Goal: Transaction & Acquisition: Download file/media

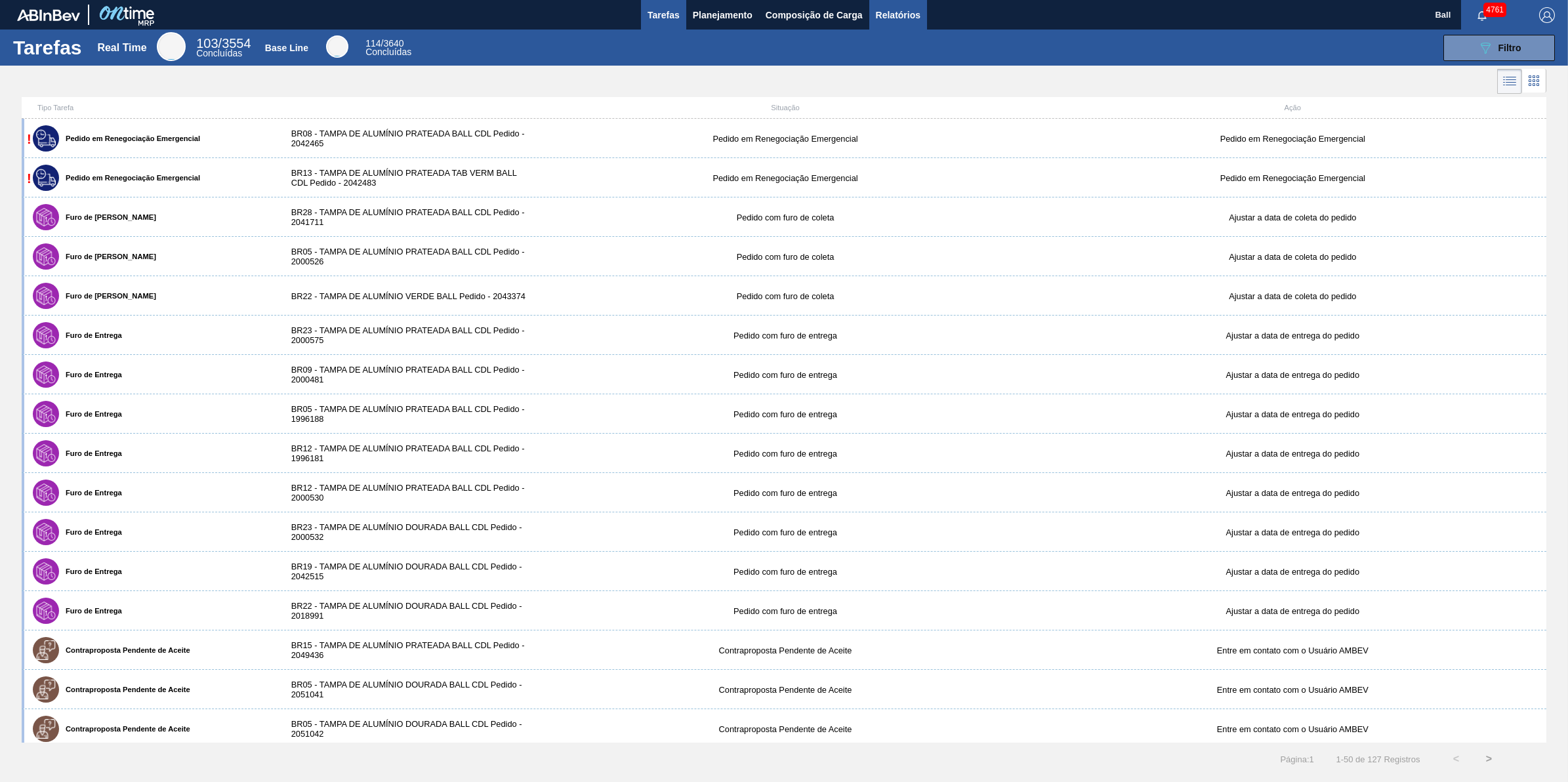
click at [916, 7] on span "Relatórios" at bounding box center [898, 15] width 45 height 16
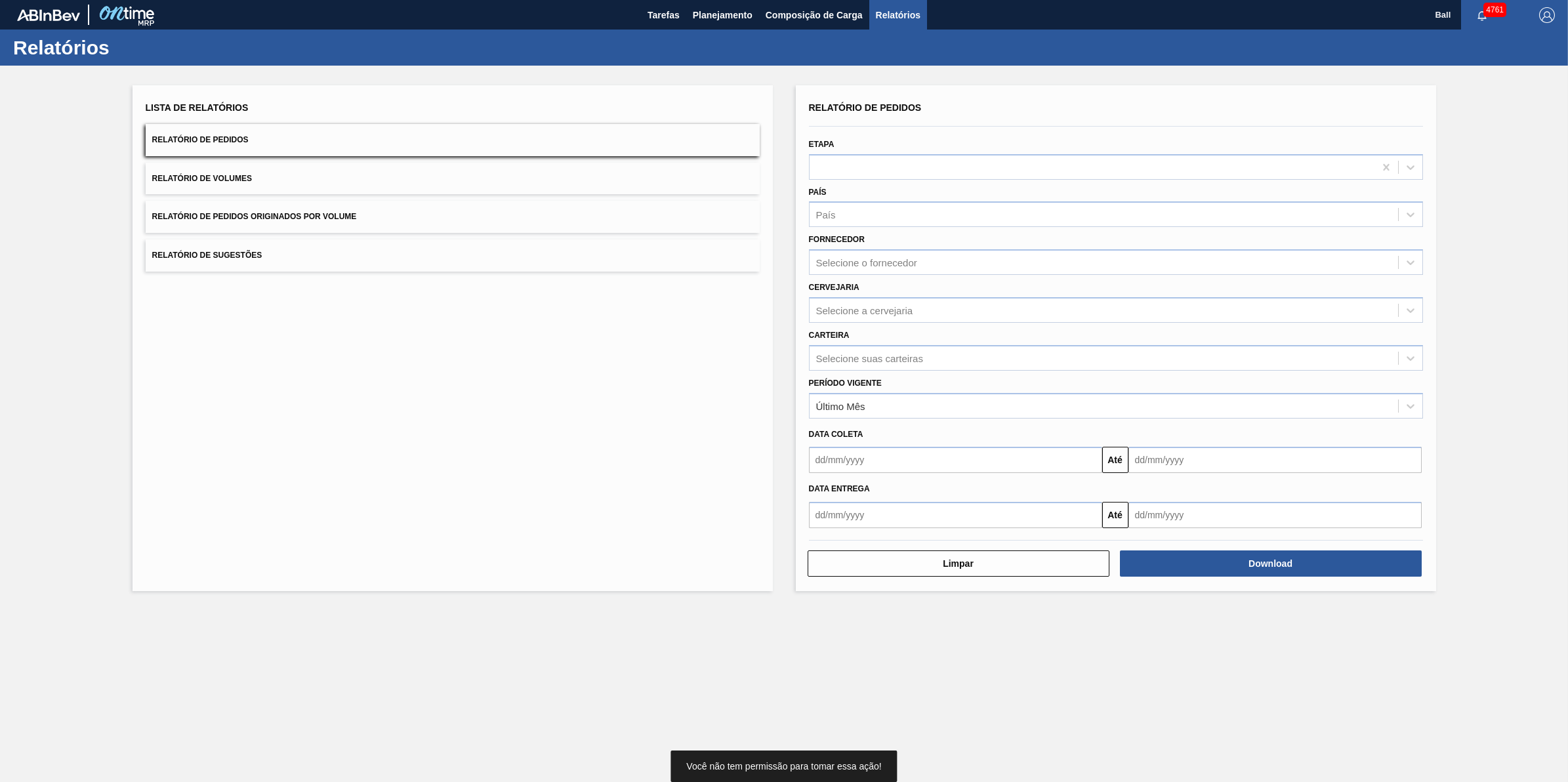
click at [243, 169] on button "Relatório de Volumes" at bounding box center [453, 179] width 614 height 32
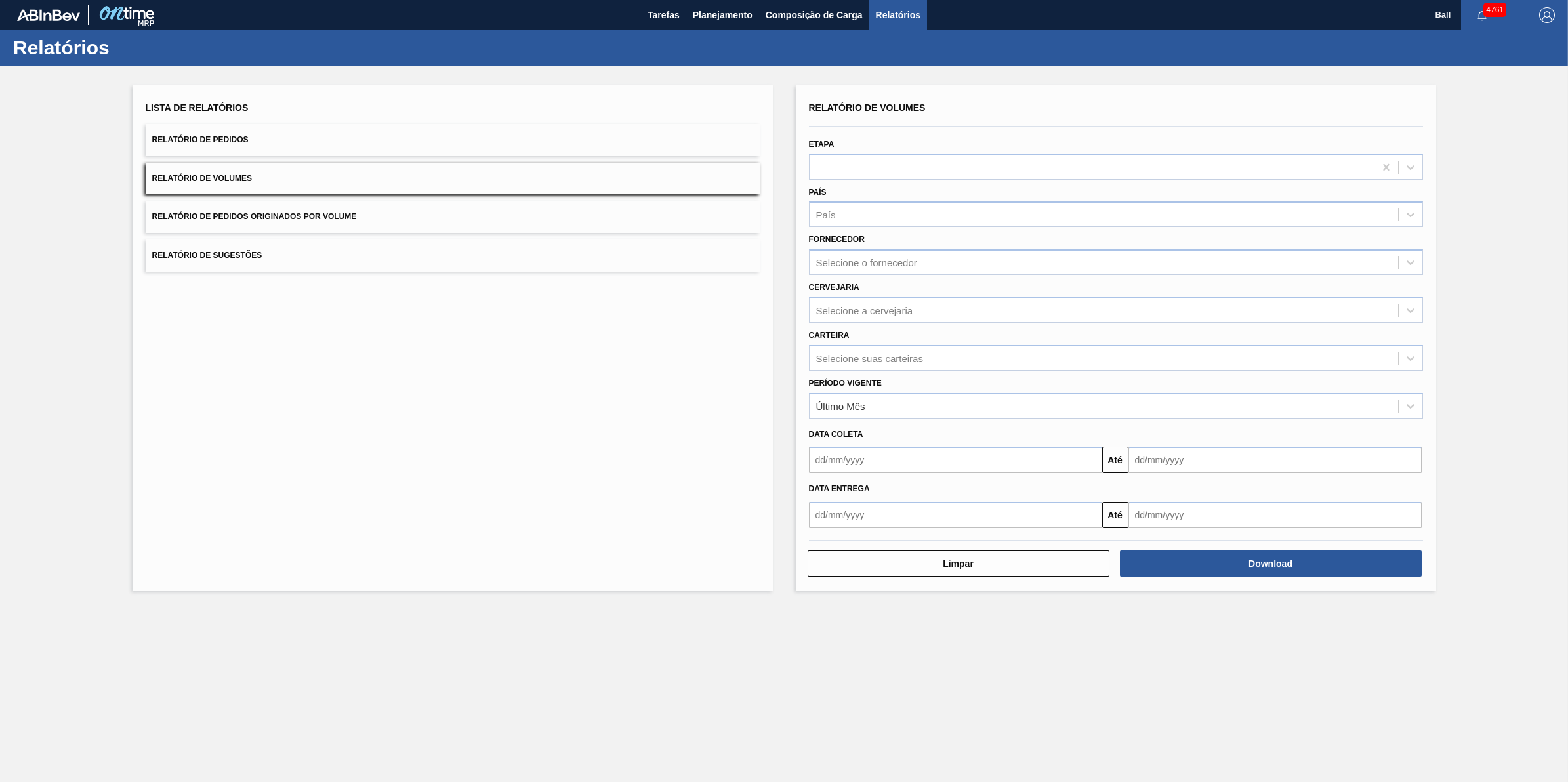
click at [323, 146] on button "Relatório de Pedidos" at bounding box center [453, 140] width 614 height 32
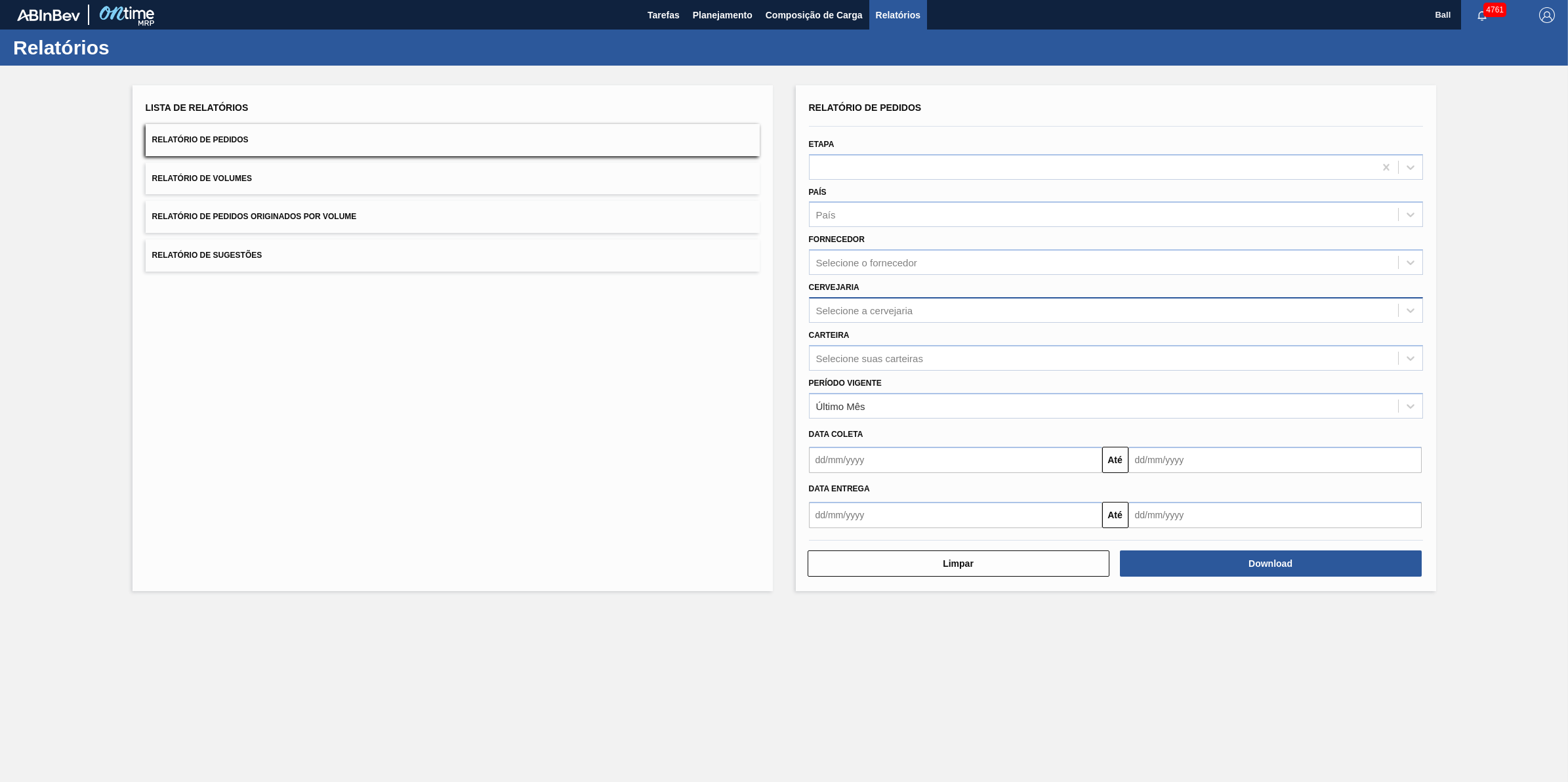
click at [889, 305] on div "Selecione a cervejaria" at bounding box center [865, 309] width 97 height 11
click at [925, 356] on div "Selecione suas carteiras" at bounding box center [1104, 357] width 589 height 19
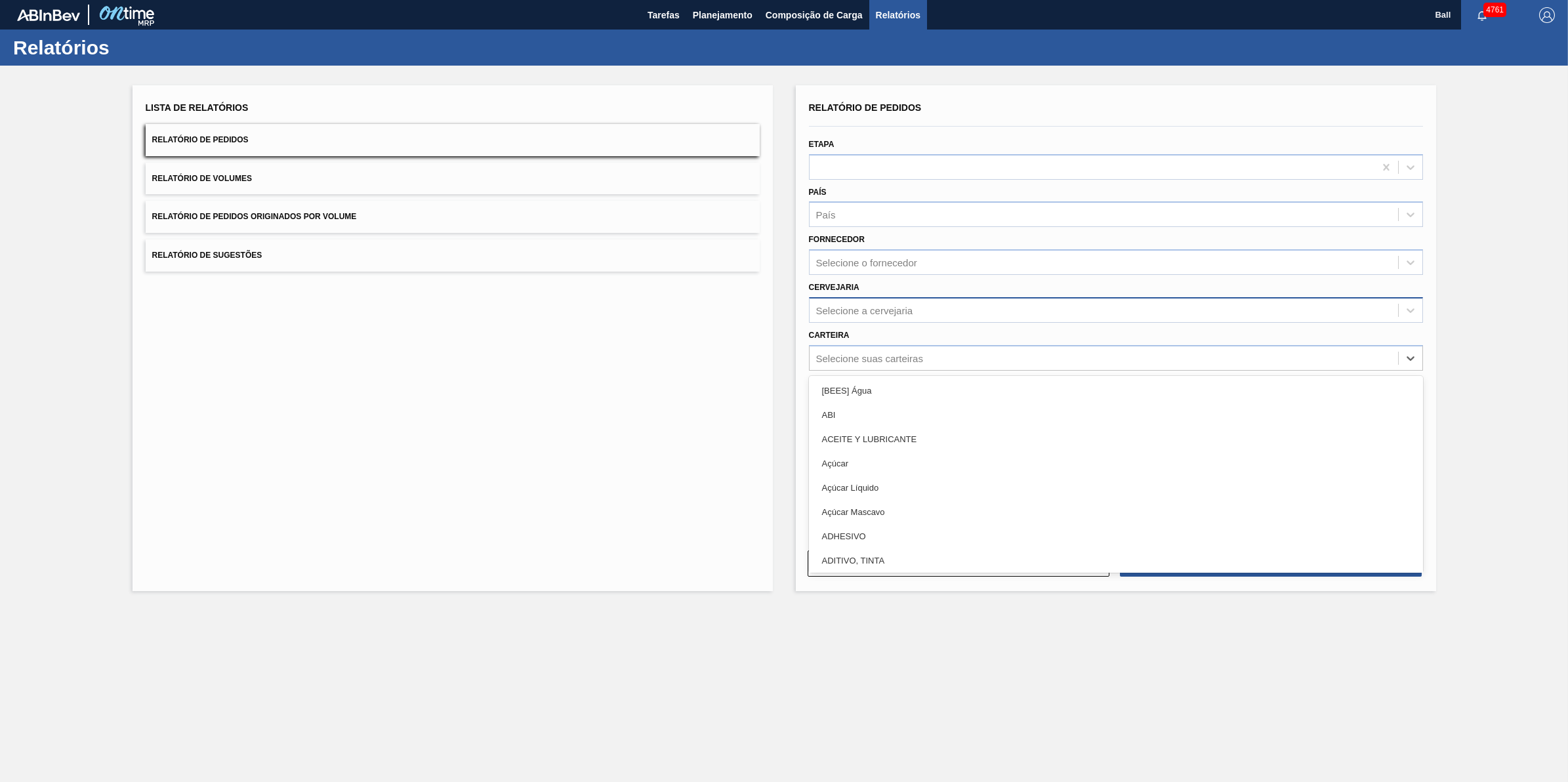
click at [945, 303] on div "Selecione a cervejaria" at bounding box center [1104, 309] width 589 height 19
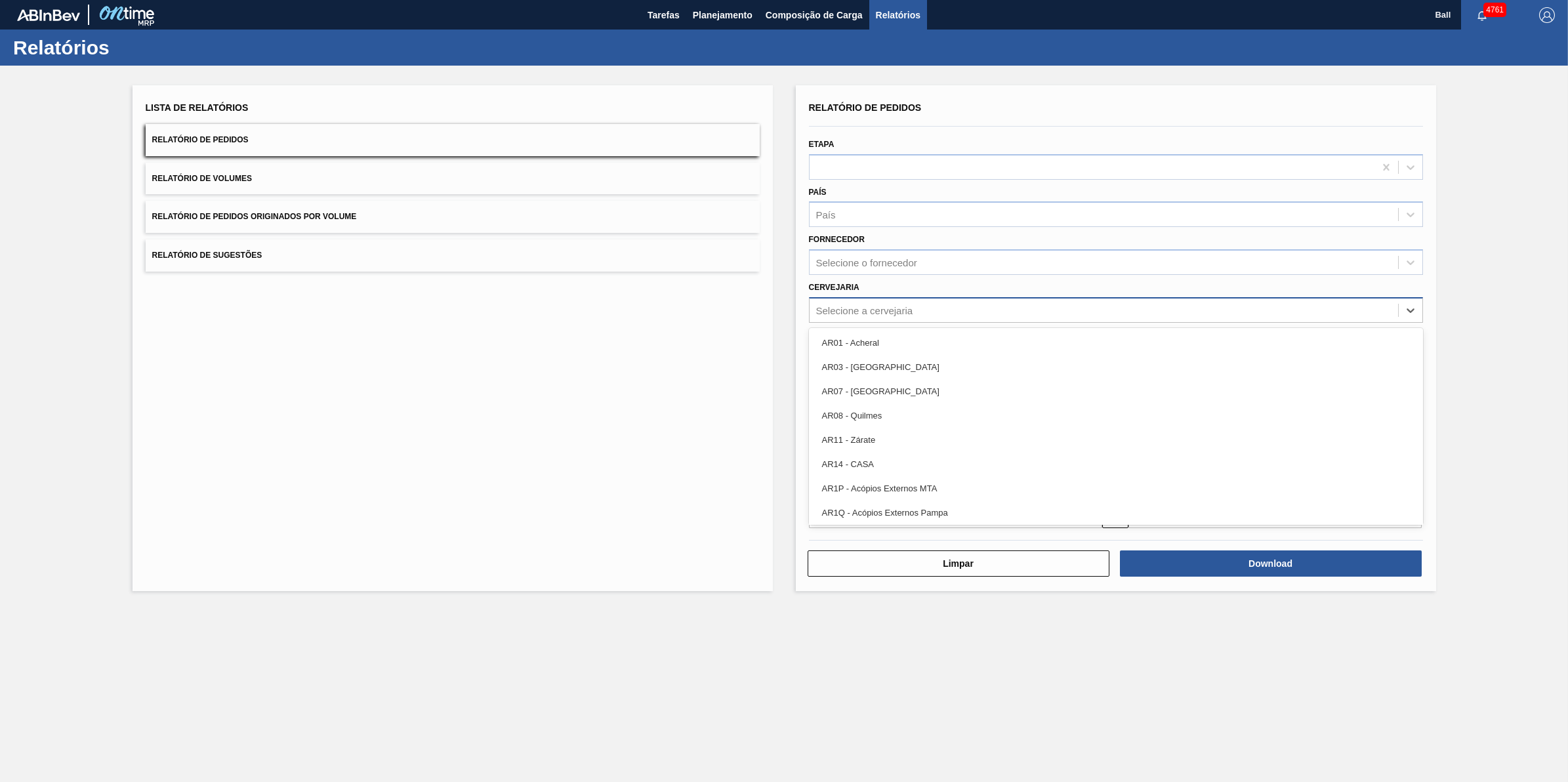
paste input "BR09"
type input "BR09"
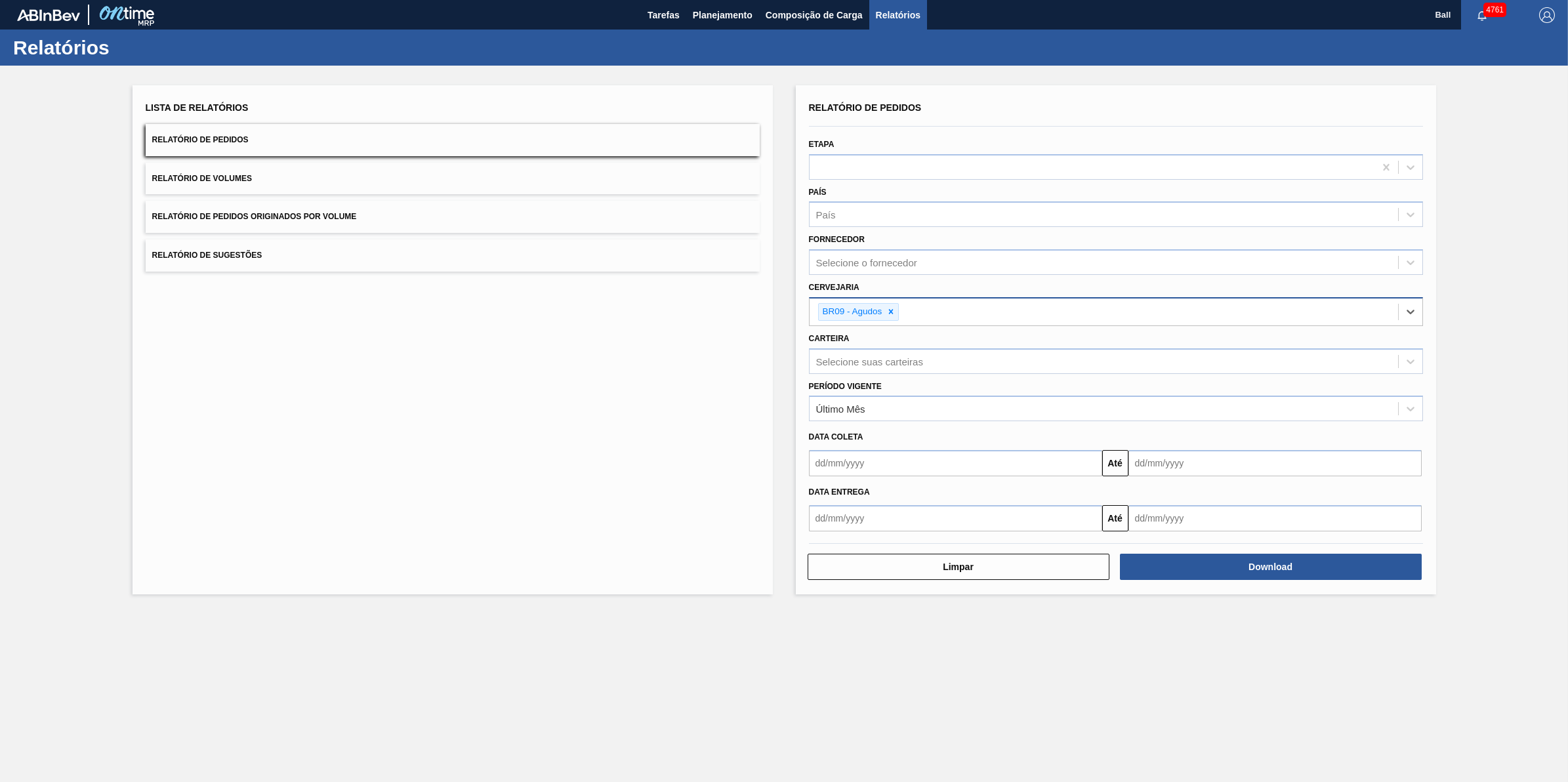
paste input "BR03"
type input "BR03"
paste input "BR04"
type input "BR04"
paste input "BR10"
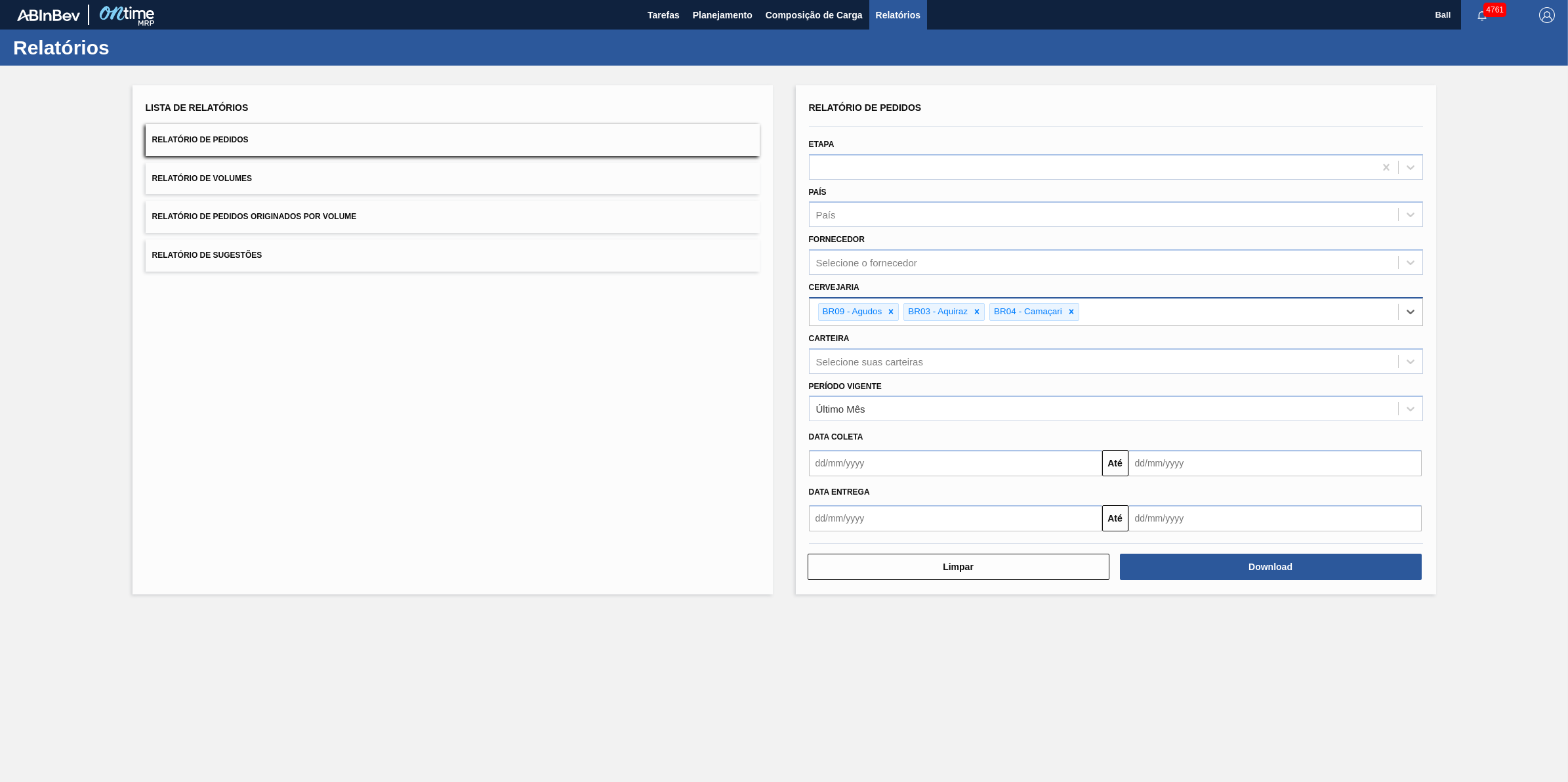
type input "BR10"
paste input "BR16"
type input "BR16"
paste input "BR23"
type input "BR23"
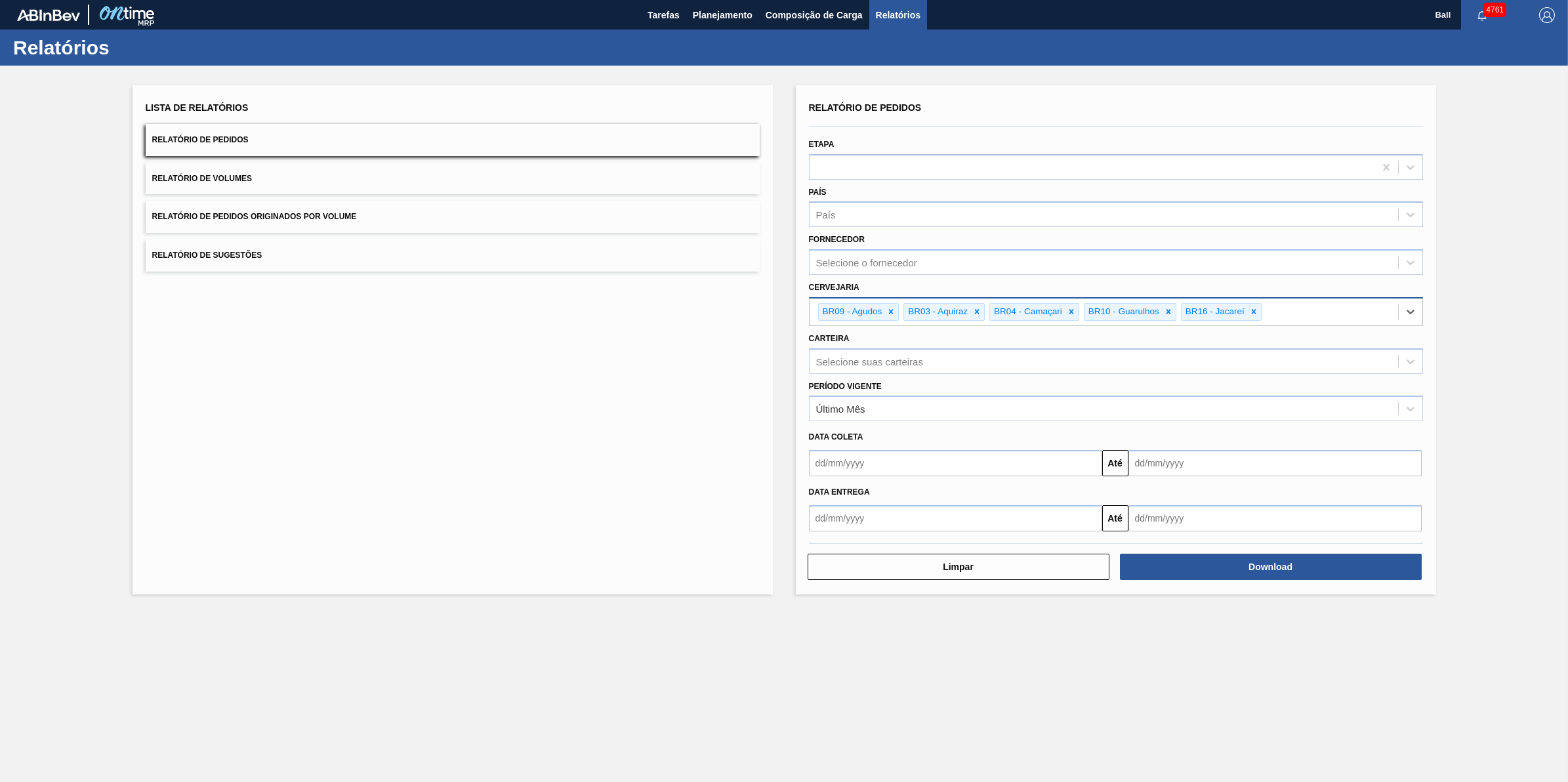
paste input "BR15"
type input "BR15"
paste input "BR21"
type input "BR21"
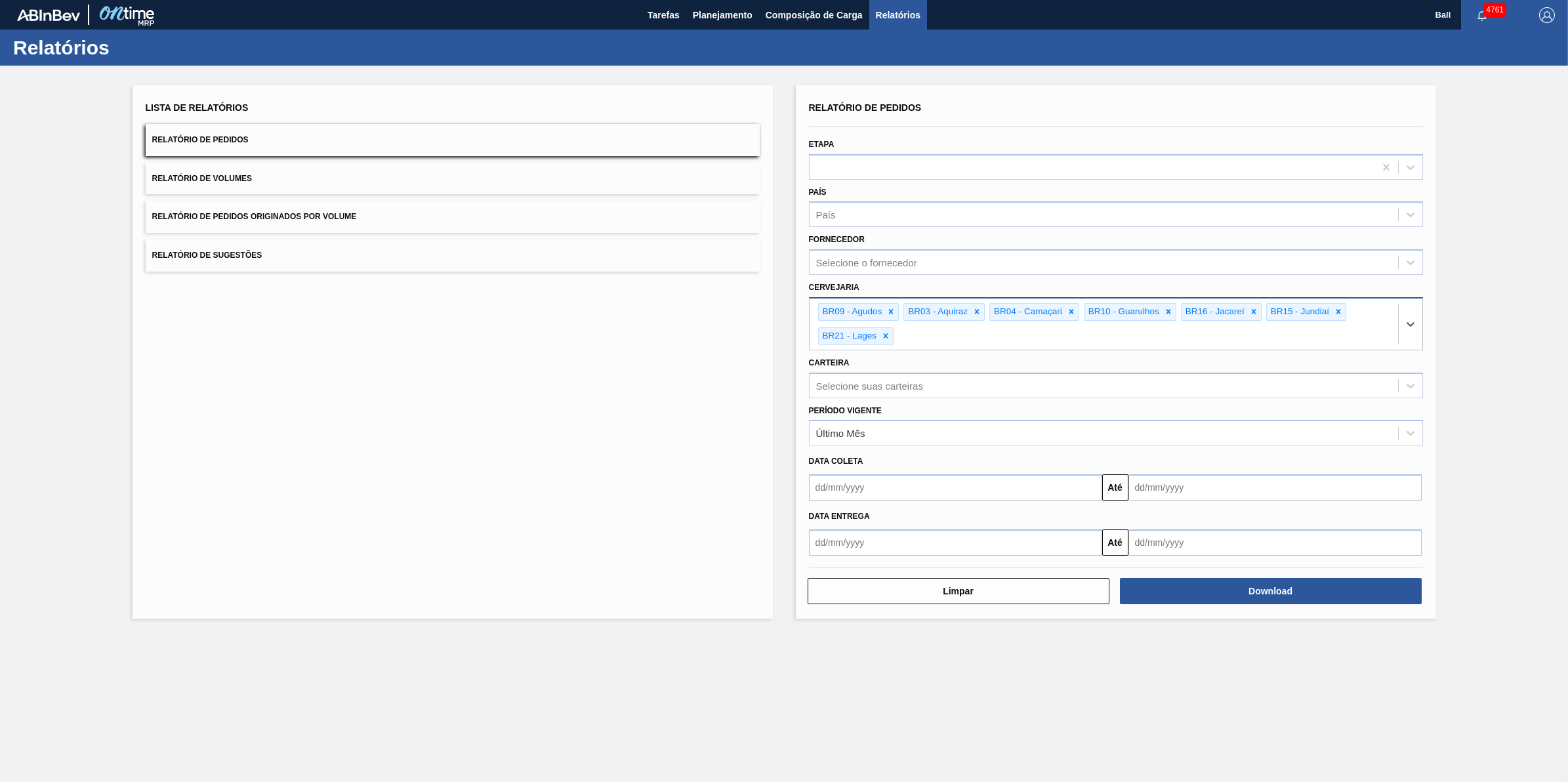
paste input "BR07"
type input "BR07"
paste input "BR11"
type input "BR11"
paste input "BR19"
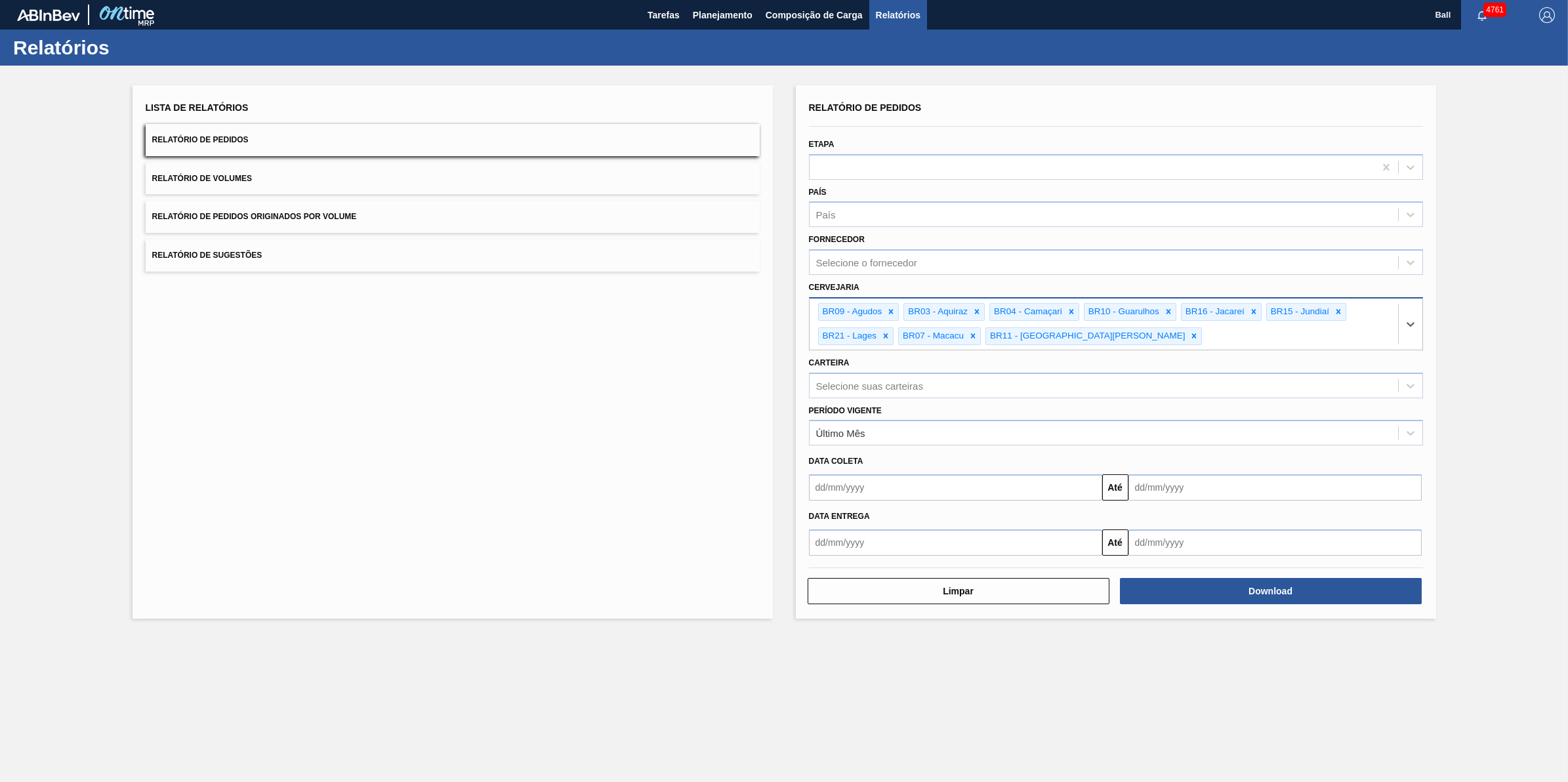
type input "BR19"
paste input "BR18"
type input "BR18"
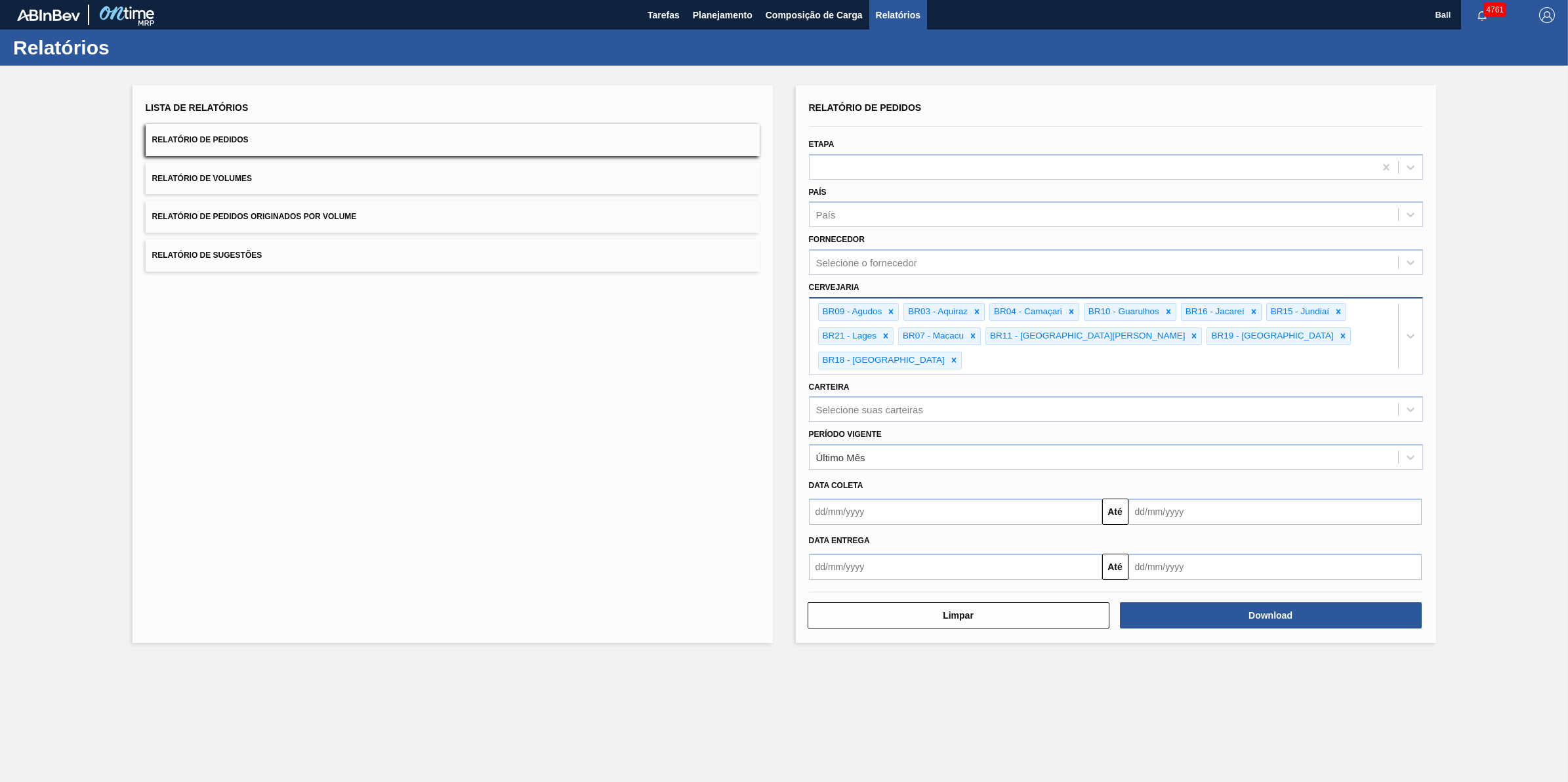
paste input "BR13"
type input "BR13"
paste input "BR24"
type input "BR24"
paste input "BR02"
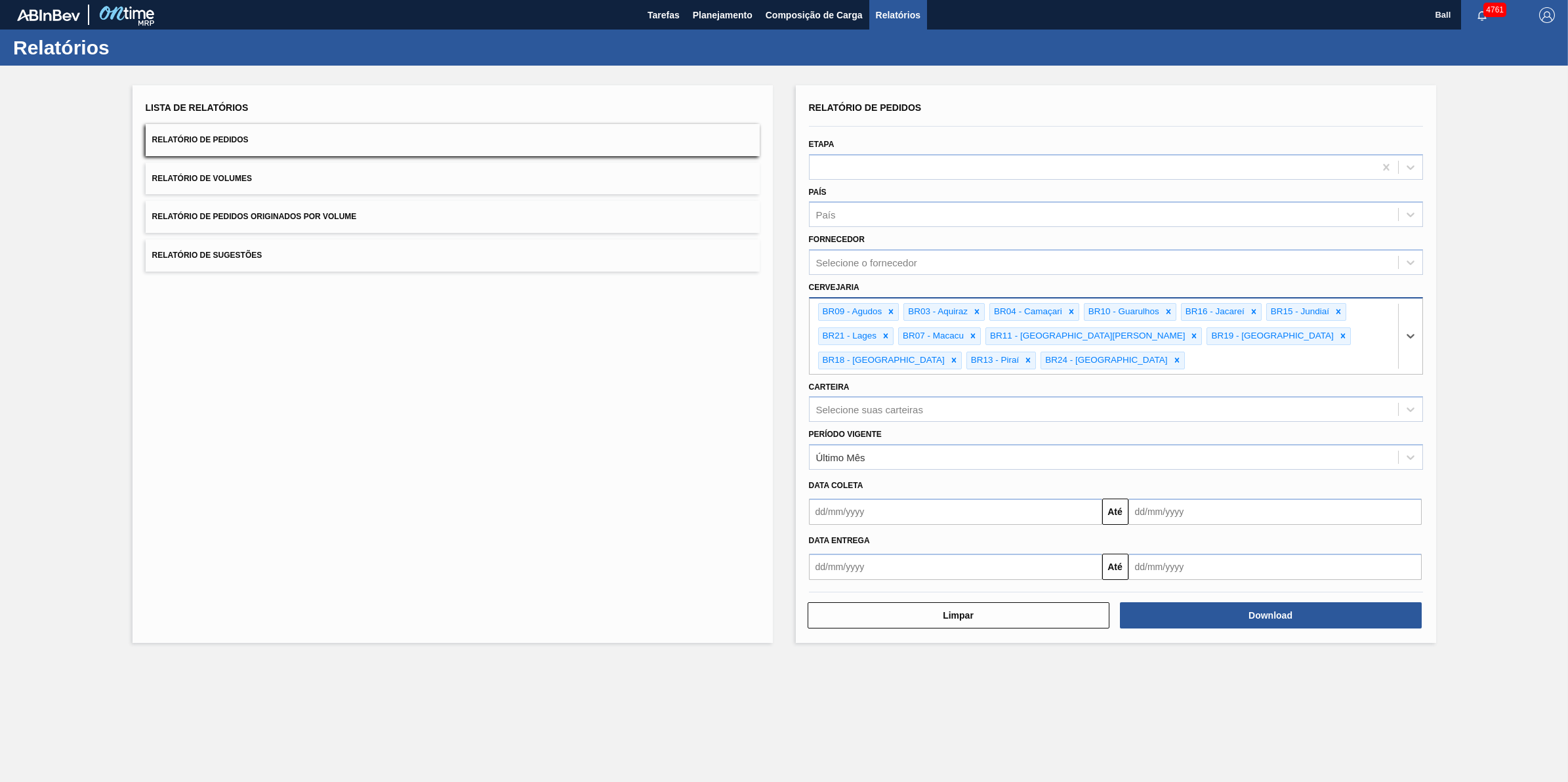
type input "BR02"
paste input "BR08"
type input "BR08"
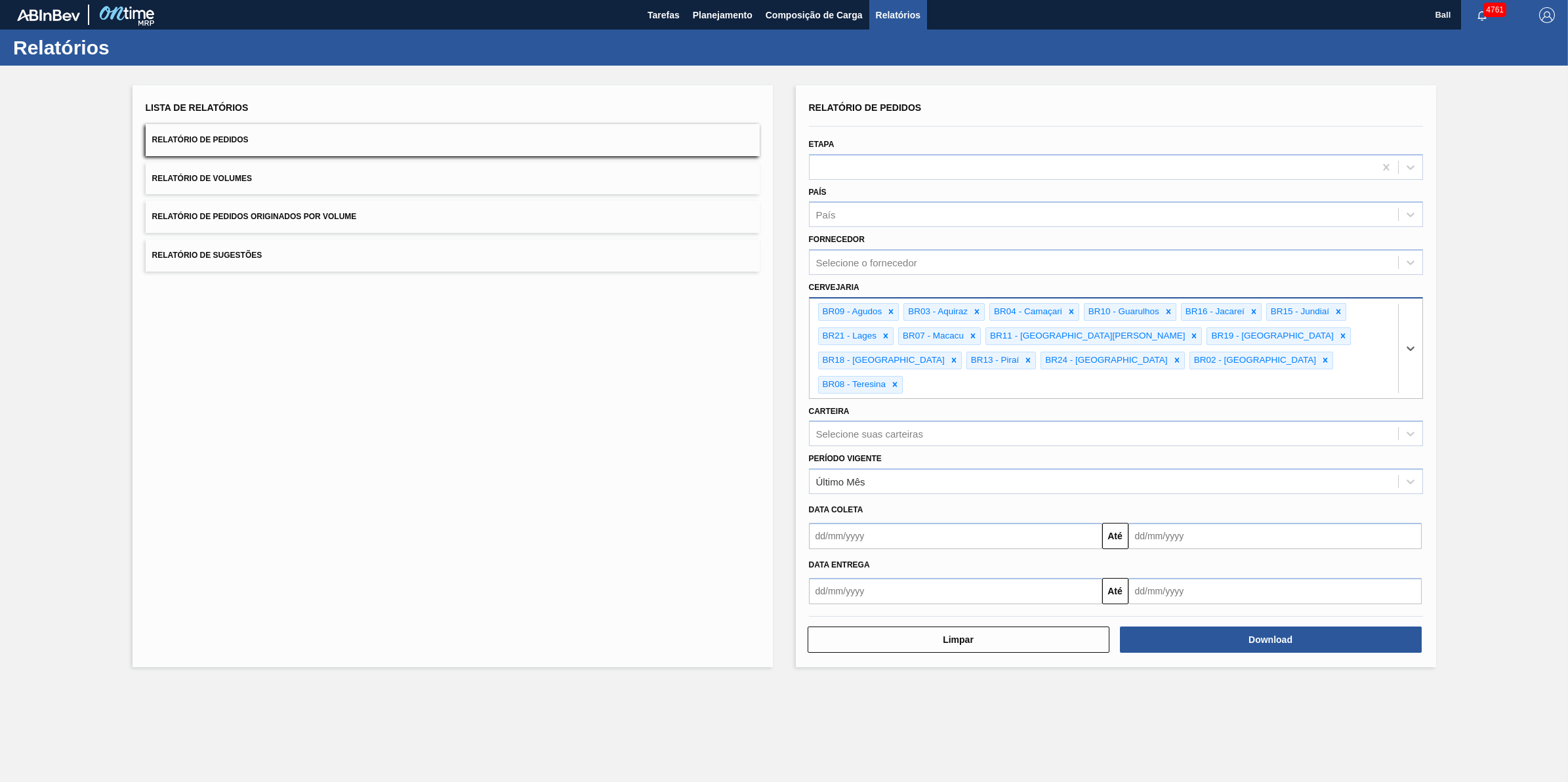
paste input "BR22"
type input "BR22"
click at [1320, 424] on div "Selecione suas carteiras" at bounding box center [1104, 433] width 589 height 19
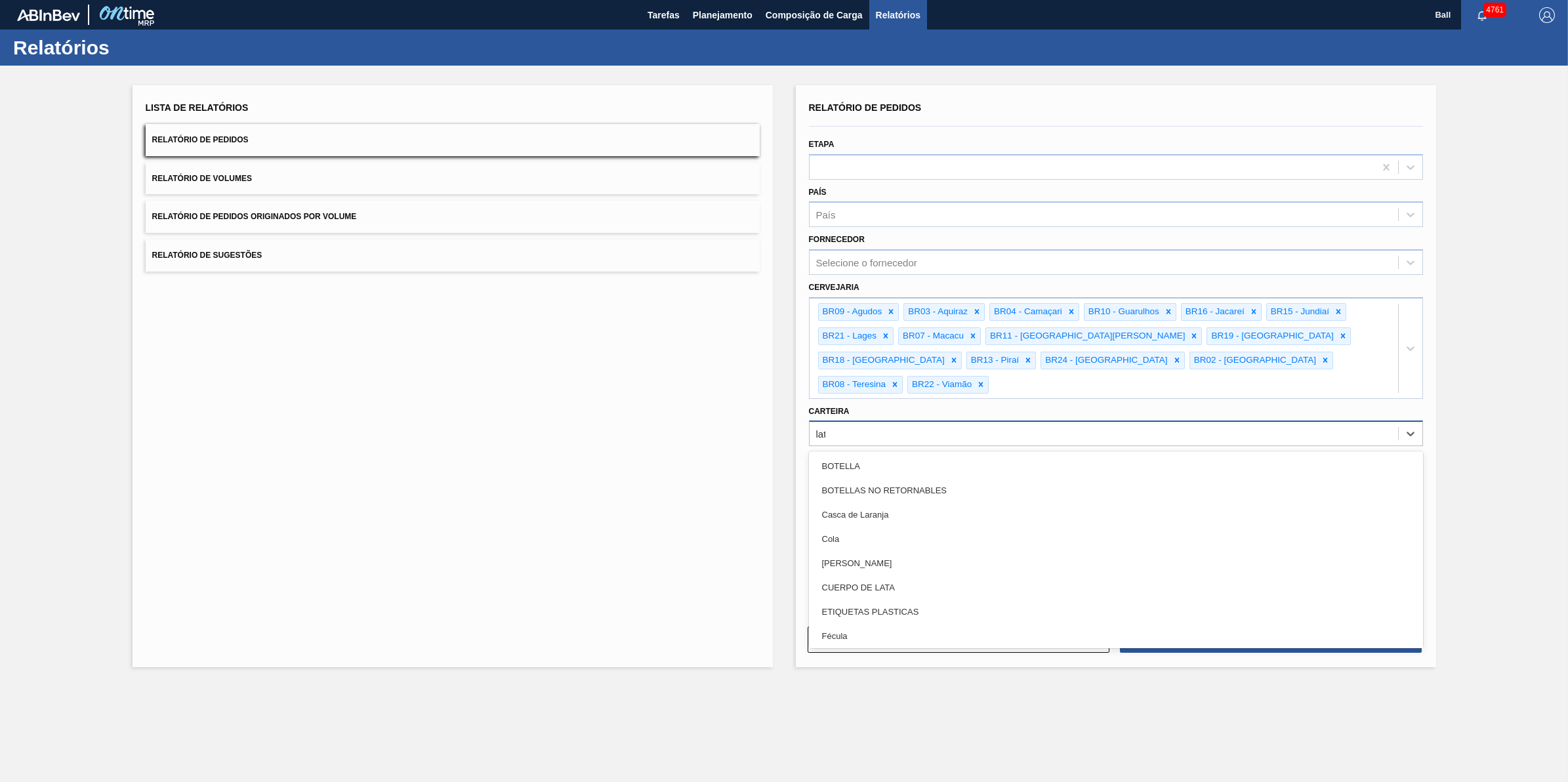
type input "lata"
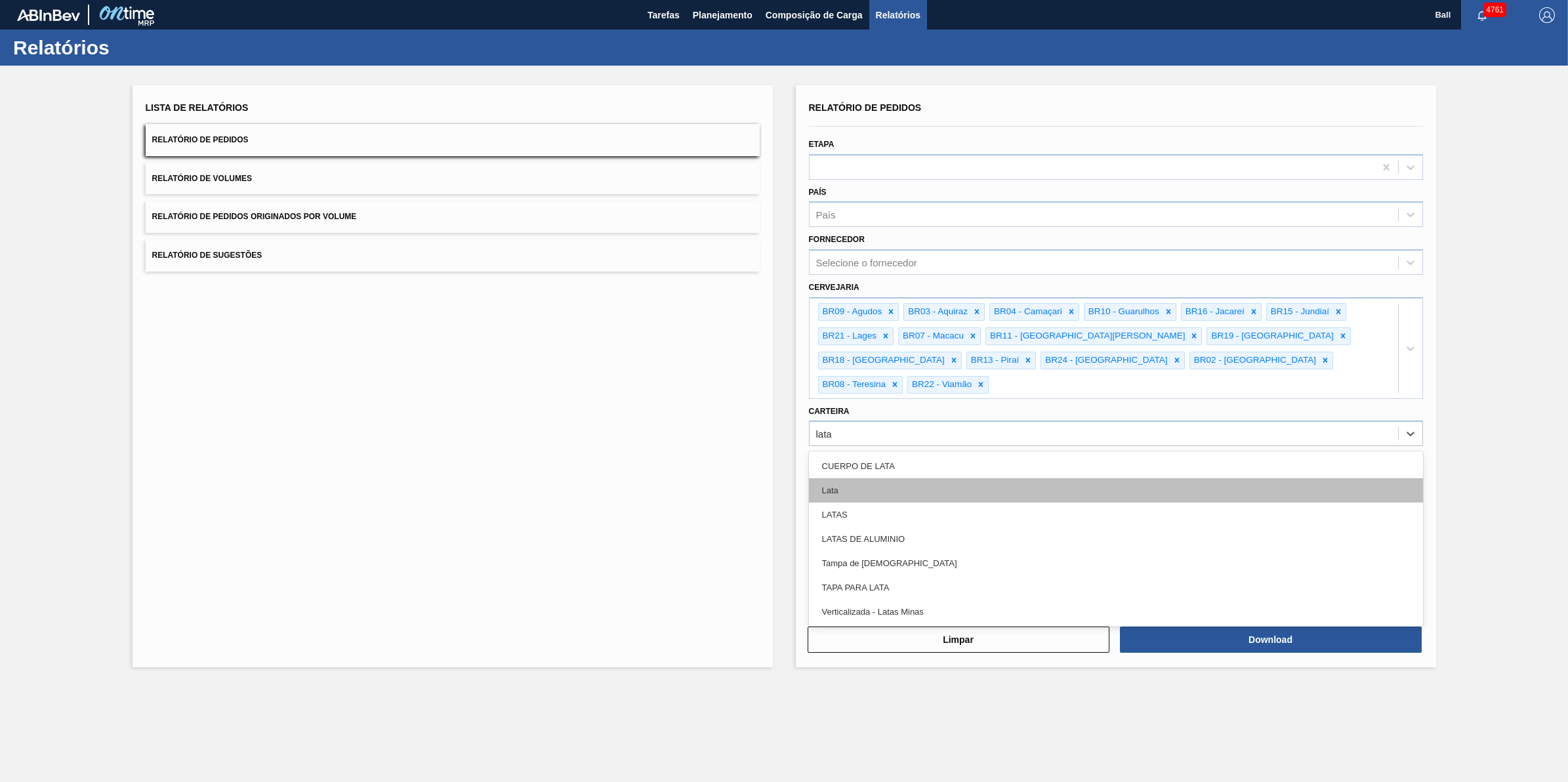
click at [831, 478] on div "Lata" at bounding box center [1116, 490] width 614 height 24
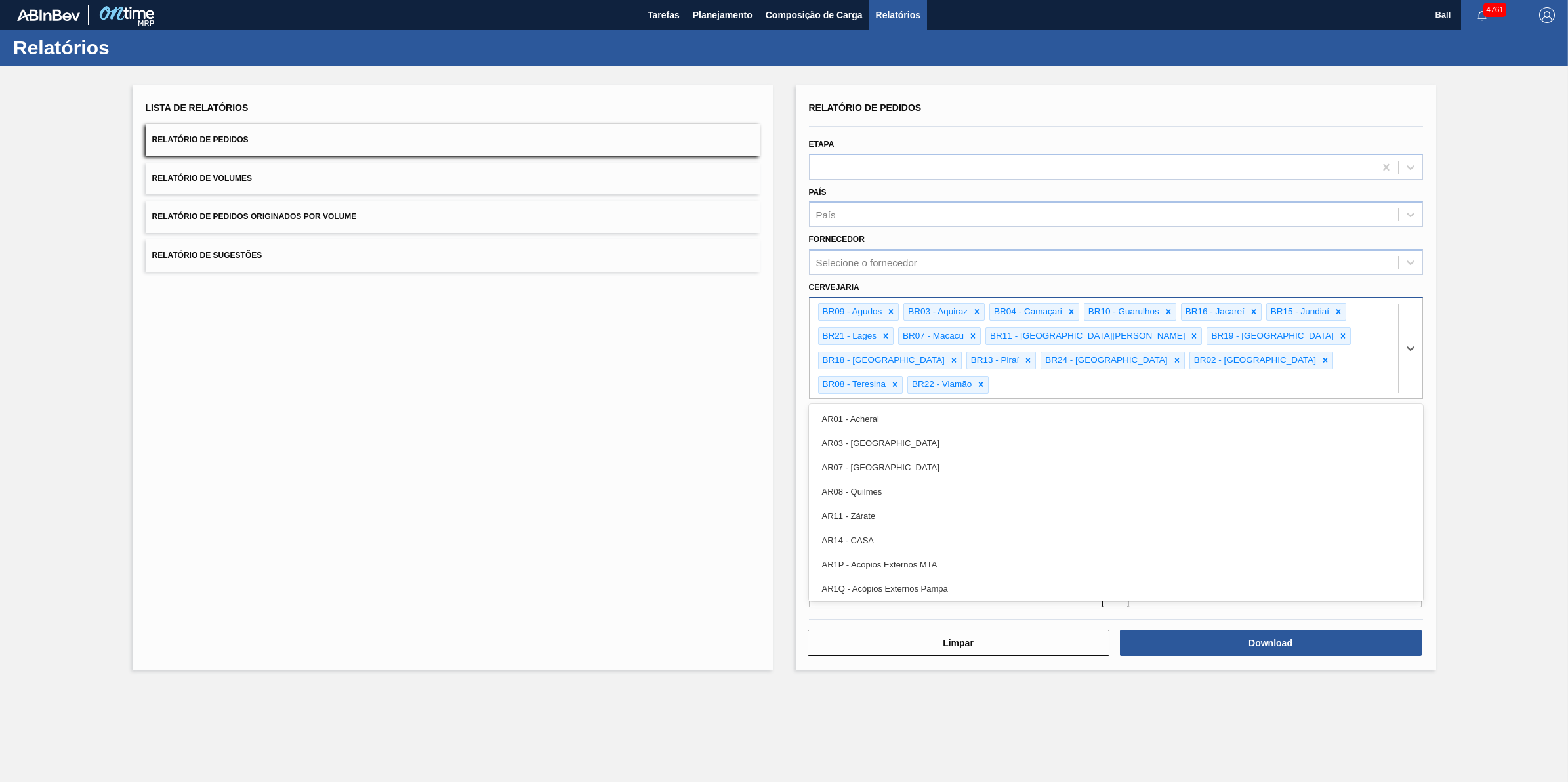
drag, startPoint x: 1239, startPoint y: 364, endPoint x: 1280, endPoint y: 360, distance: 41.2
click at [1240, 361] on div "BR09 - Agudos BR03 - Aquiraz BR04 - Camaçari BR10 - Guarulhos BR16 - [GEOGRAPHI…" at bounding box center [1104, 348] width 589 height 100
click at [1280, 360] on div "BR09 - Agudos BR03 - Aquiraz BR04 - Camaçari BR10 - Guarulhos BR16 - [GEOGRAPHI…" at bounding box center [1104, 348] width 589 height 100
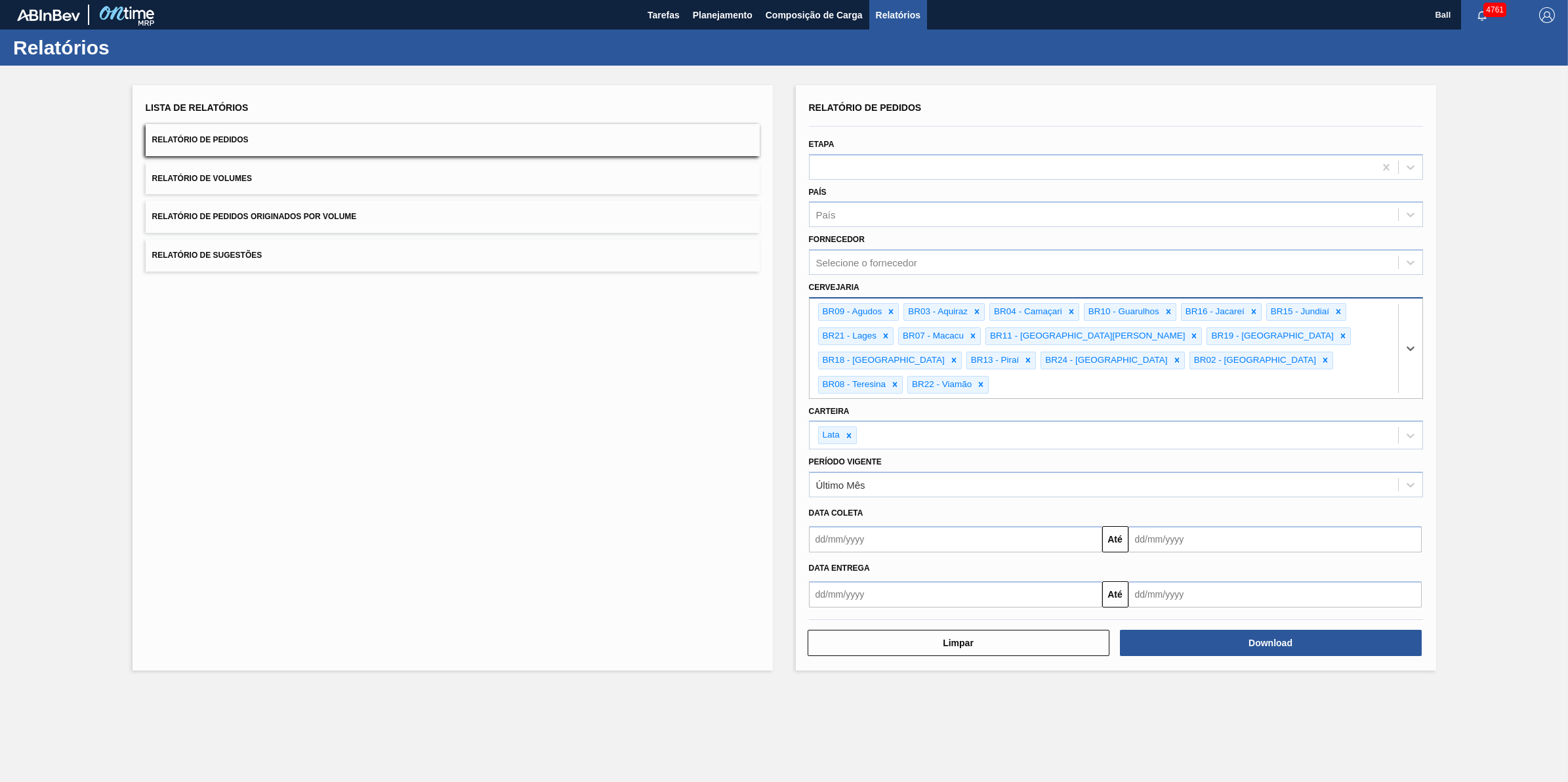
click at [1274, 362] on div "BR09 - Agudos BR03 - Aquiraz BR04 - Camaçari BR10 - Guarulhos BR16 - [GEOGRAPHI…" at bounding box center [1104, 348] width 589 height 100
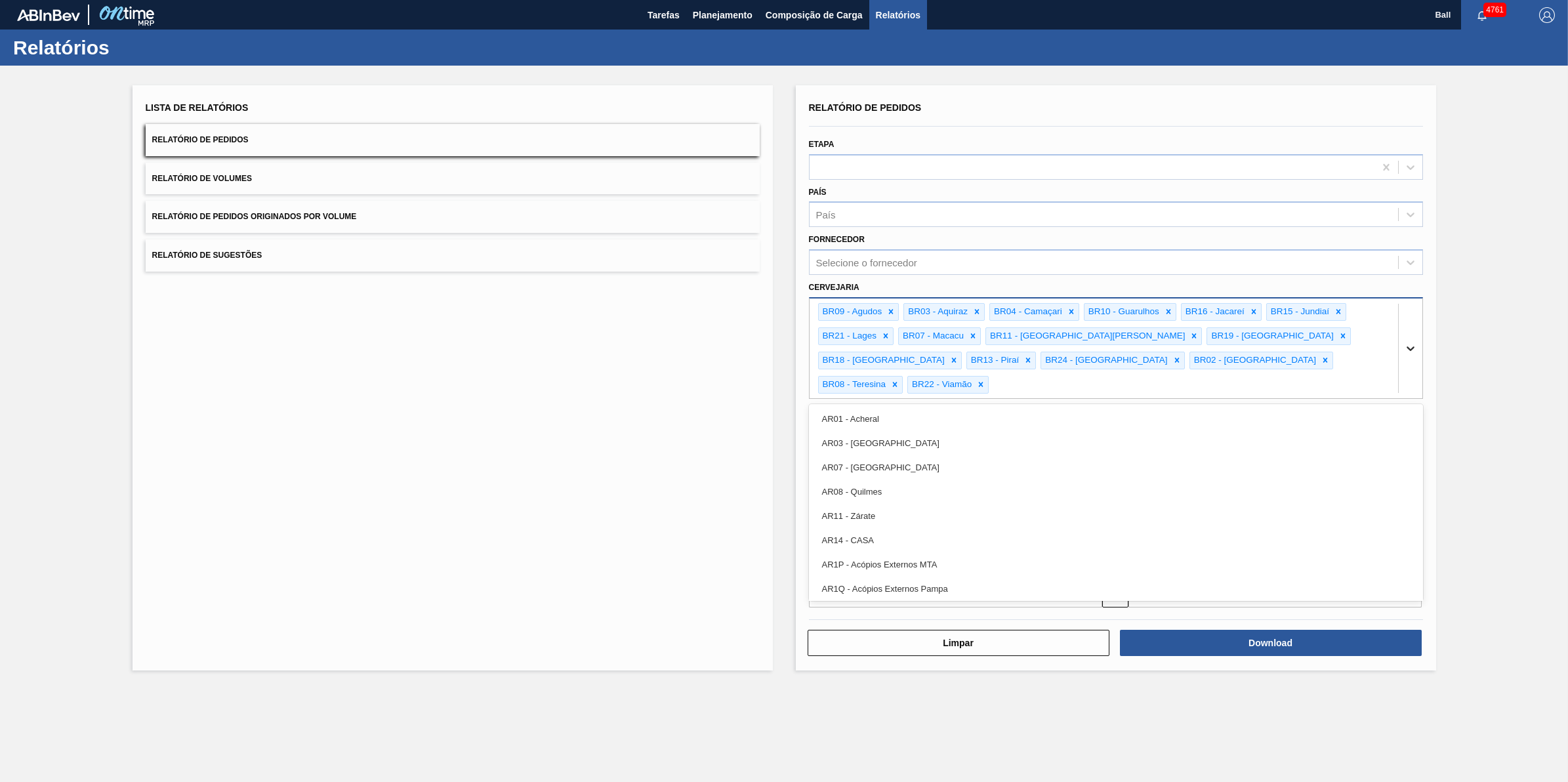
click at [1418, 336] on div at bounding box center [1411, 348] width 24 height 24
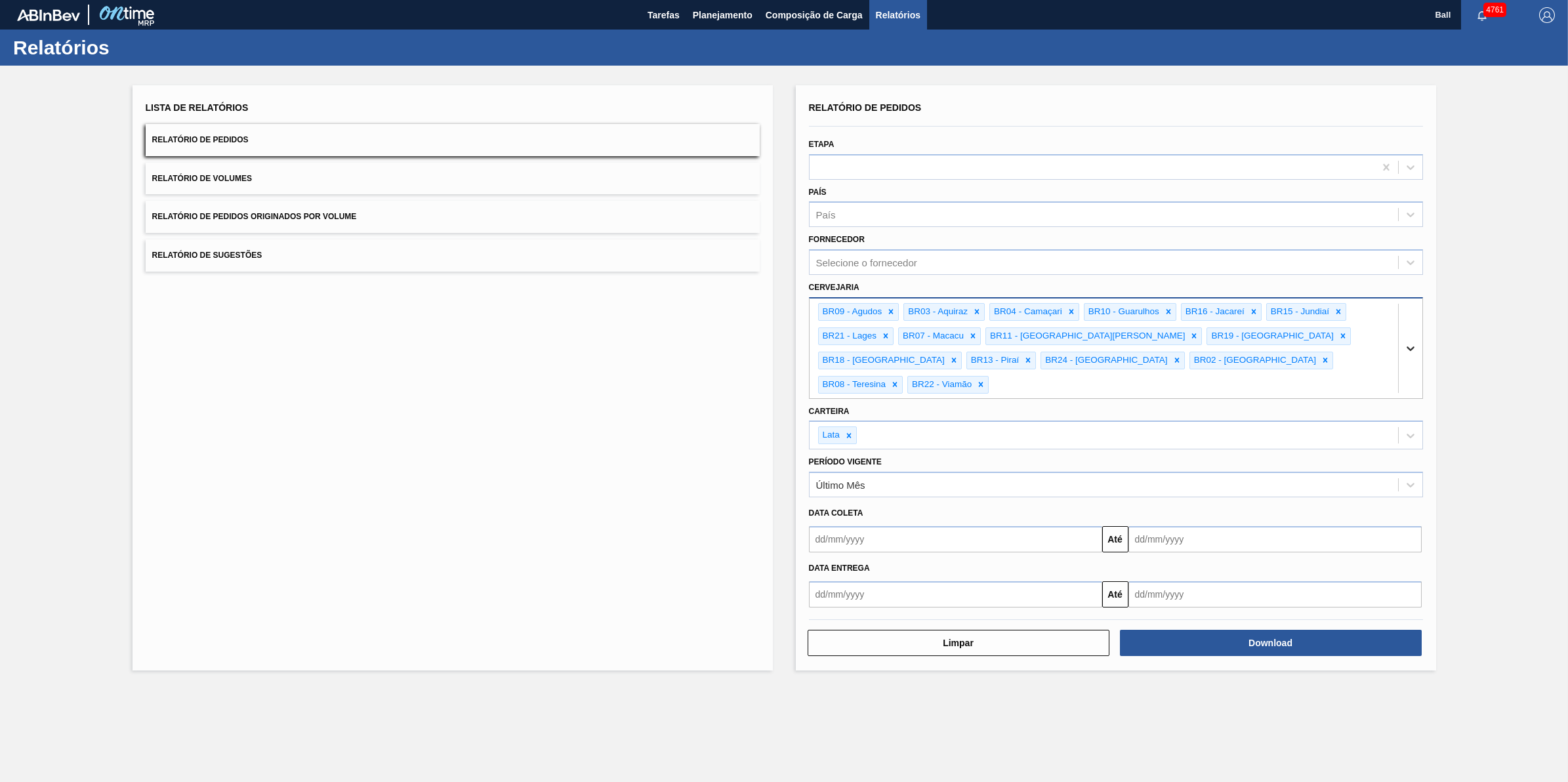
click at [1412, 336] on div at bounding box center [1411, 348] width 24 height 24
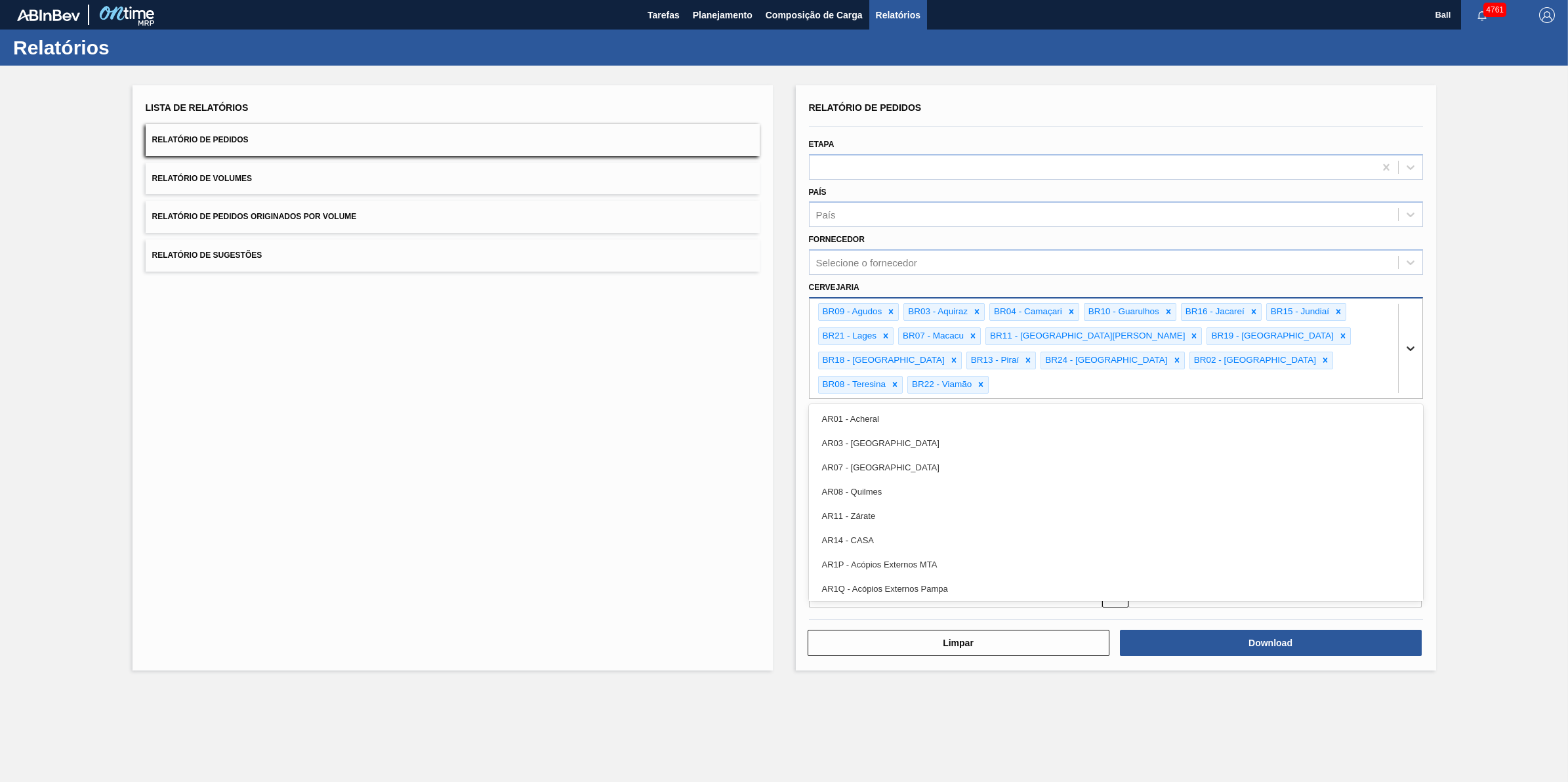
click at [1412, 336] on div at bounding box center [1411, 348] width 24 height 24
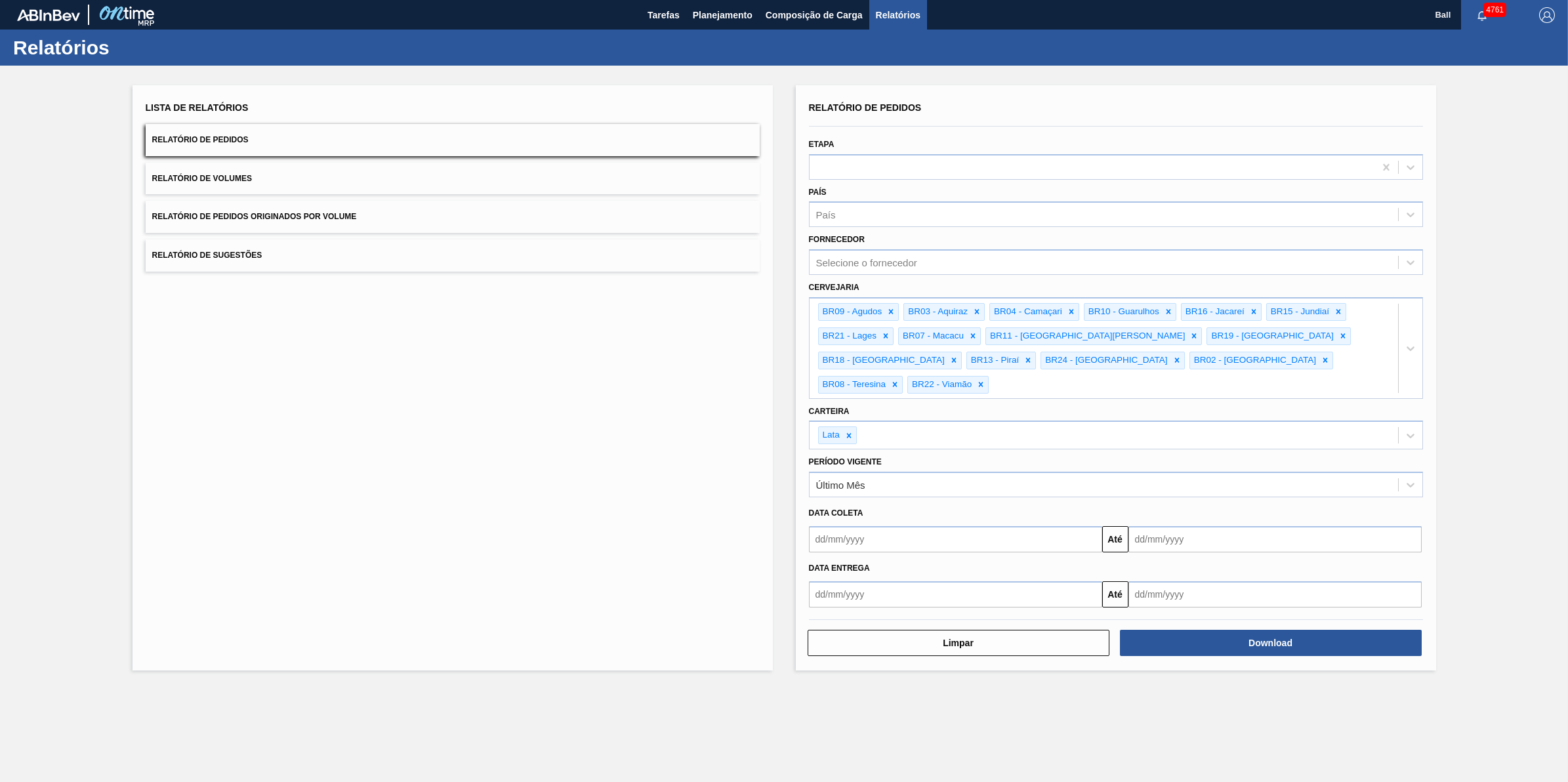
click at [1490, 309] on div "Lista de Relatórios Relatório de Pedidos Relatório de Volumes Relatório de Pedi…" at bounding box center [784, 376] width 1568 height 621
click at [993, 261] on div "Selecione o fornecedor" at bounding box center [1104, 263] width 589 height 19
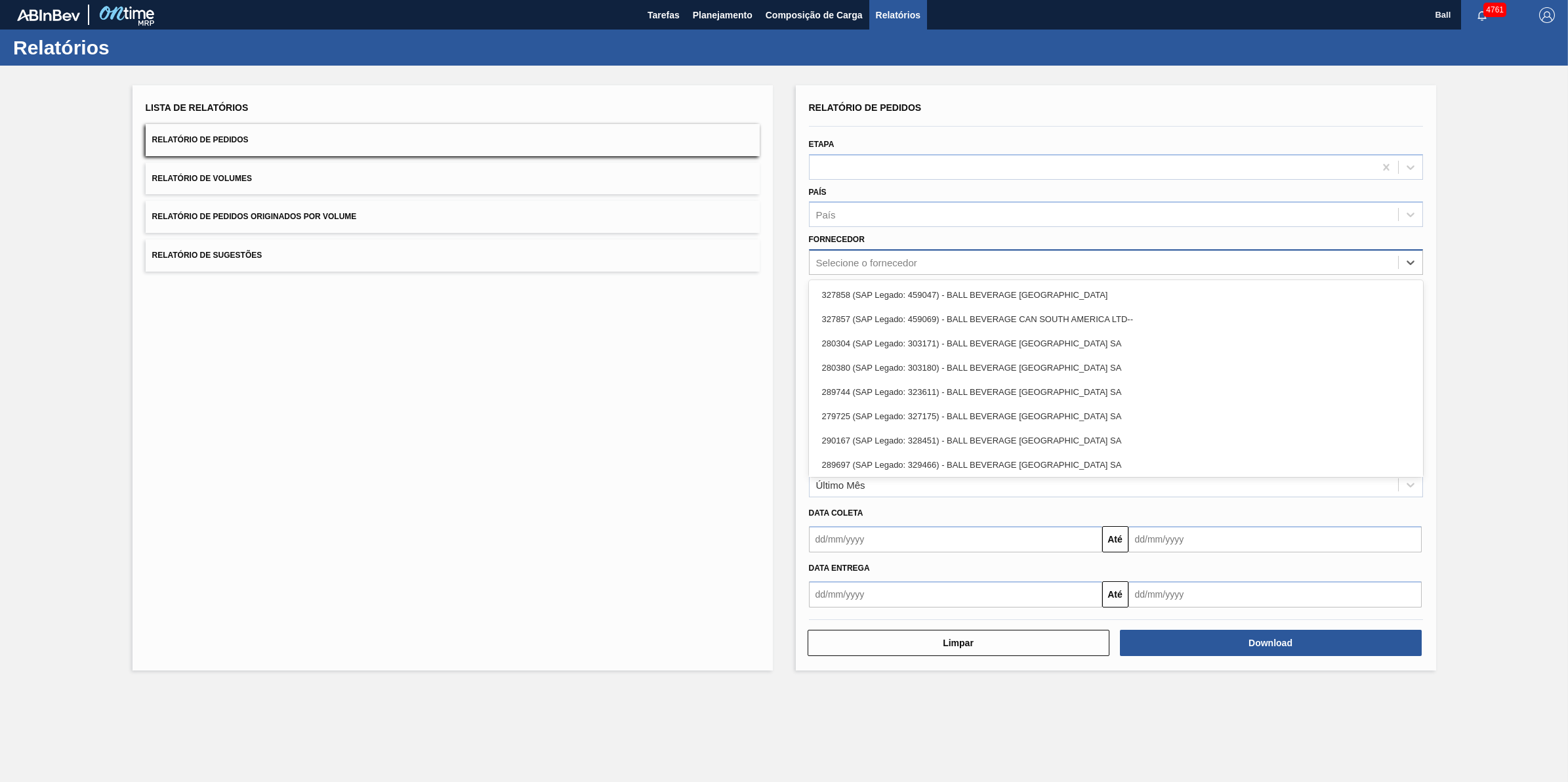
click at [993, 261] on div "Selecione o fornecedor" at bounding box center [1104, 263] width 589 height 19
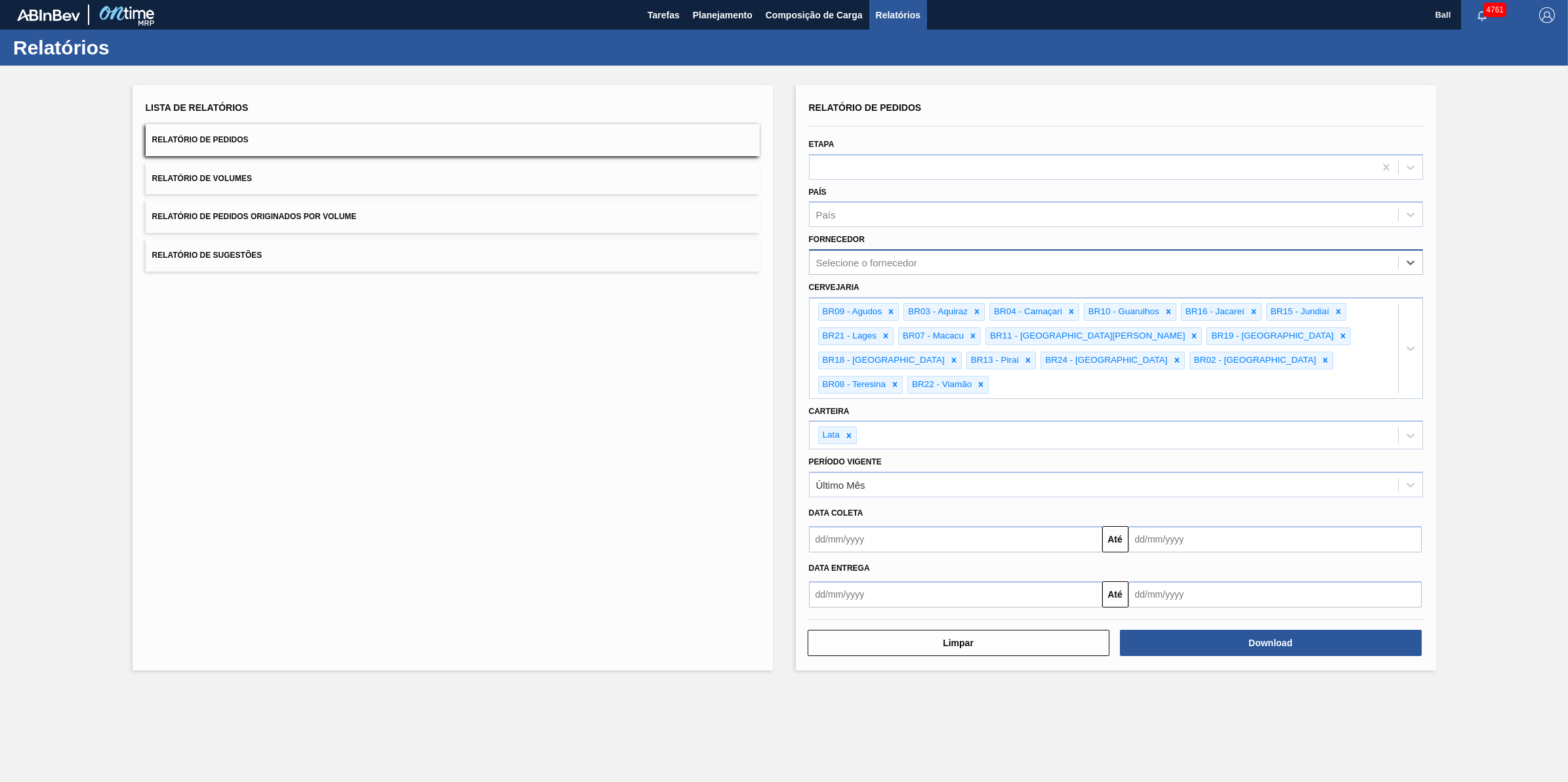
click at [993, 261] on div "Selecione o fornecedor" at bounding box center [1104, 263] width 589 height 19
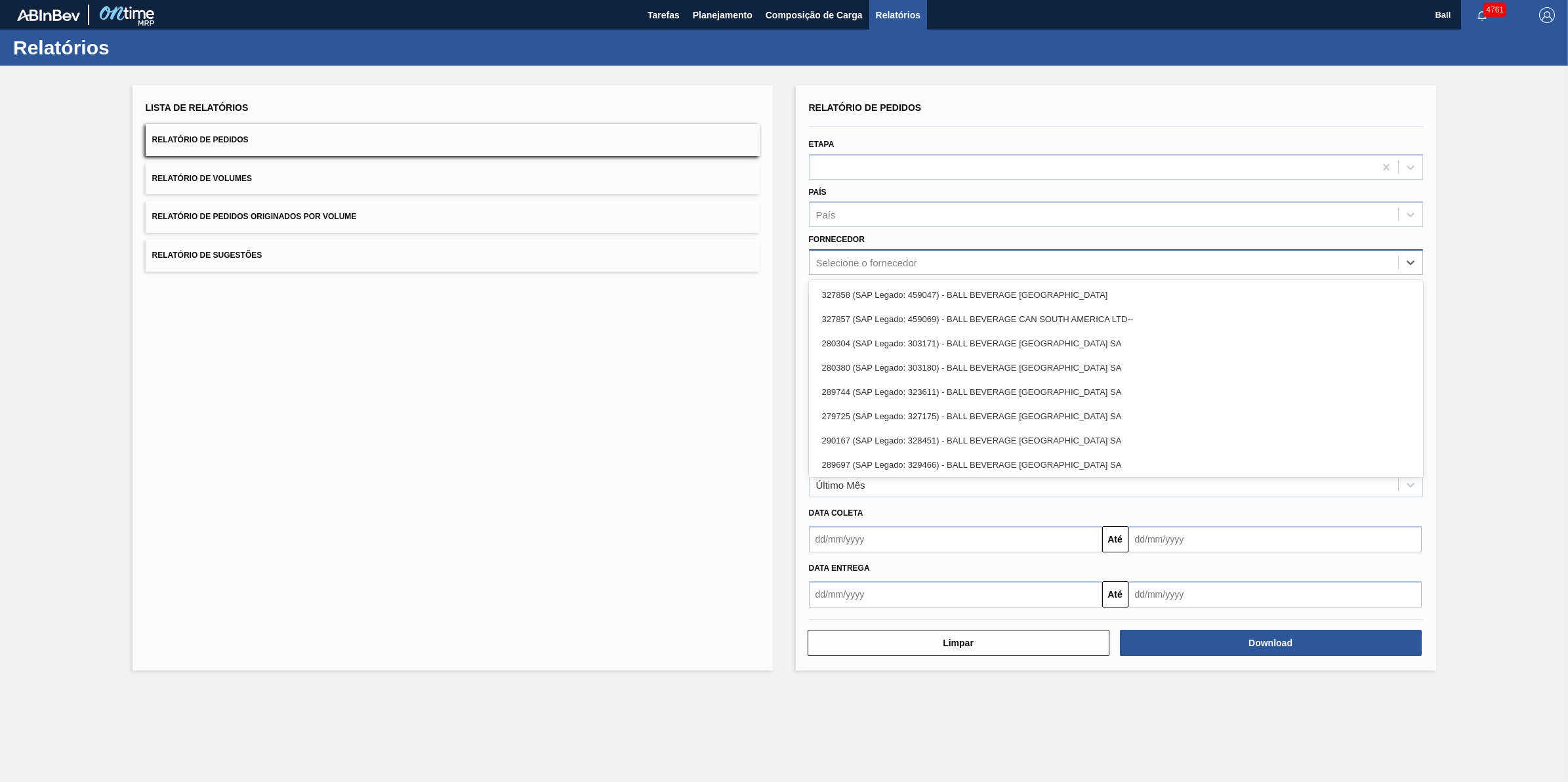
click at [973, 264] on div "Selecione o fornecedor" at bounding box center [1104, 263] width 589 height 19
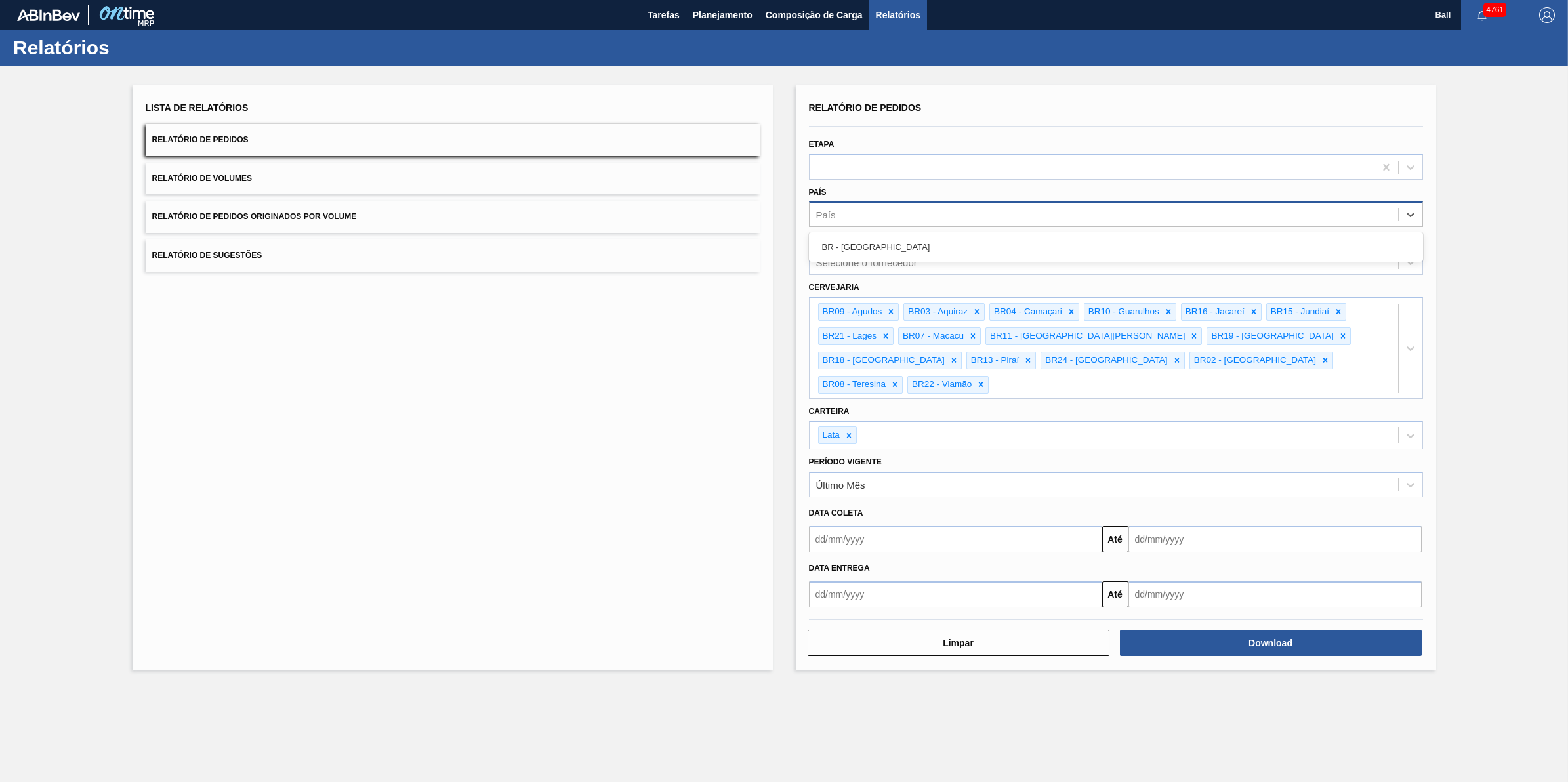
click at [912, 225] on div "País" at bounding box center [1116, 214] width 614 height 26
click at [903, 247] on div "Fornecedor Selecione o fornecedor" at bounding box center [1116, 253] width 614 height 45
click at [916, 257] on div "Selecione o fornecedor" at bounding box center [867, 263] width 101 height 11
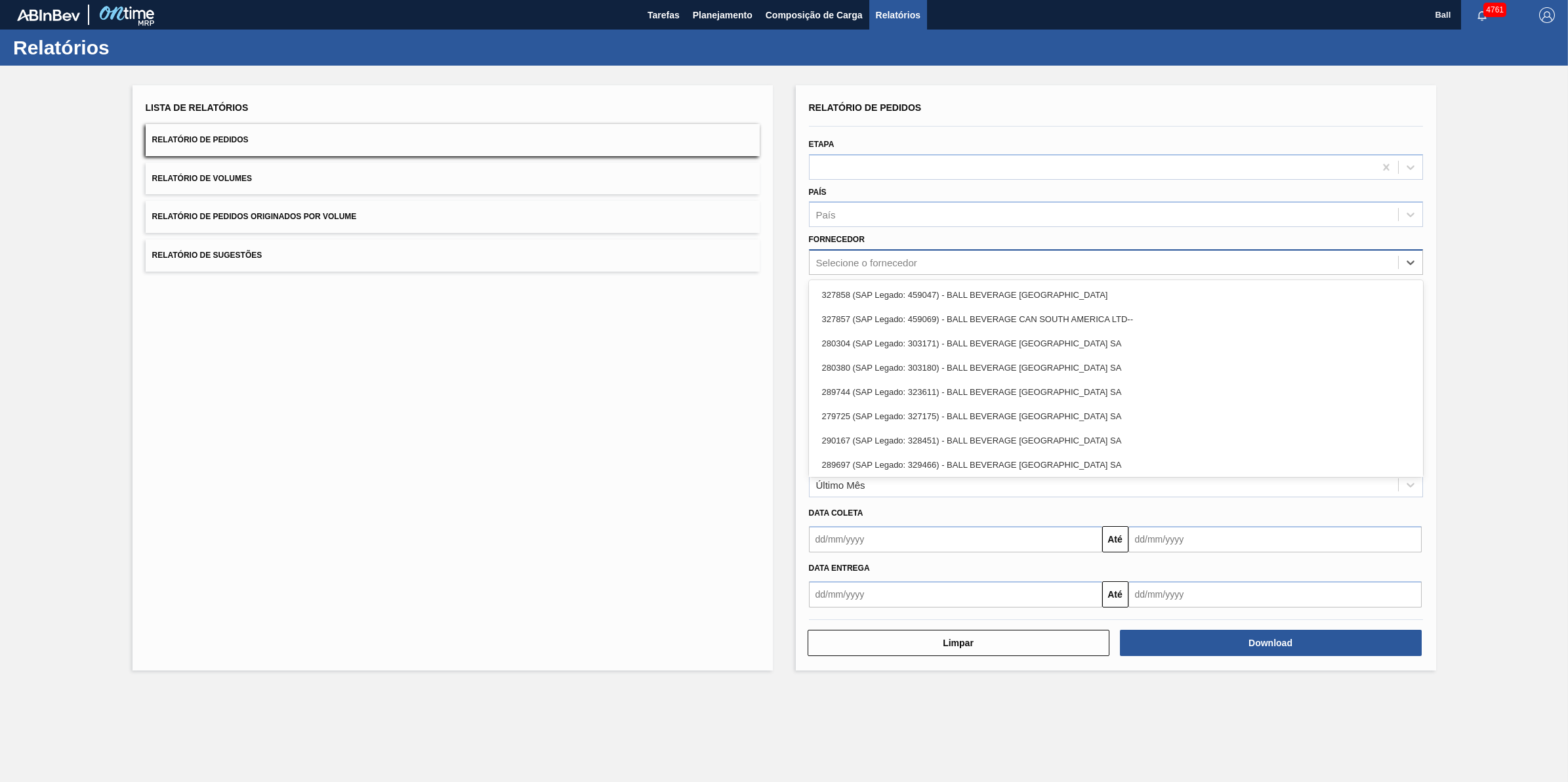
click at [916, 257] on div "Selecione o fornecedor" at bounding box center [867, 263] width 101 height 11
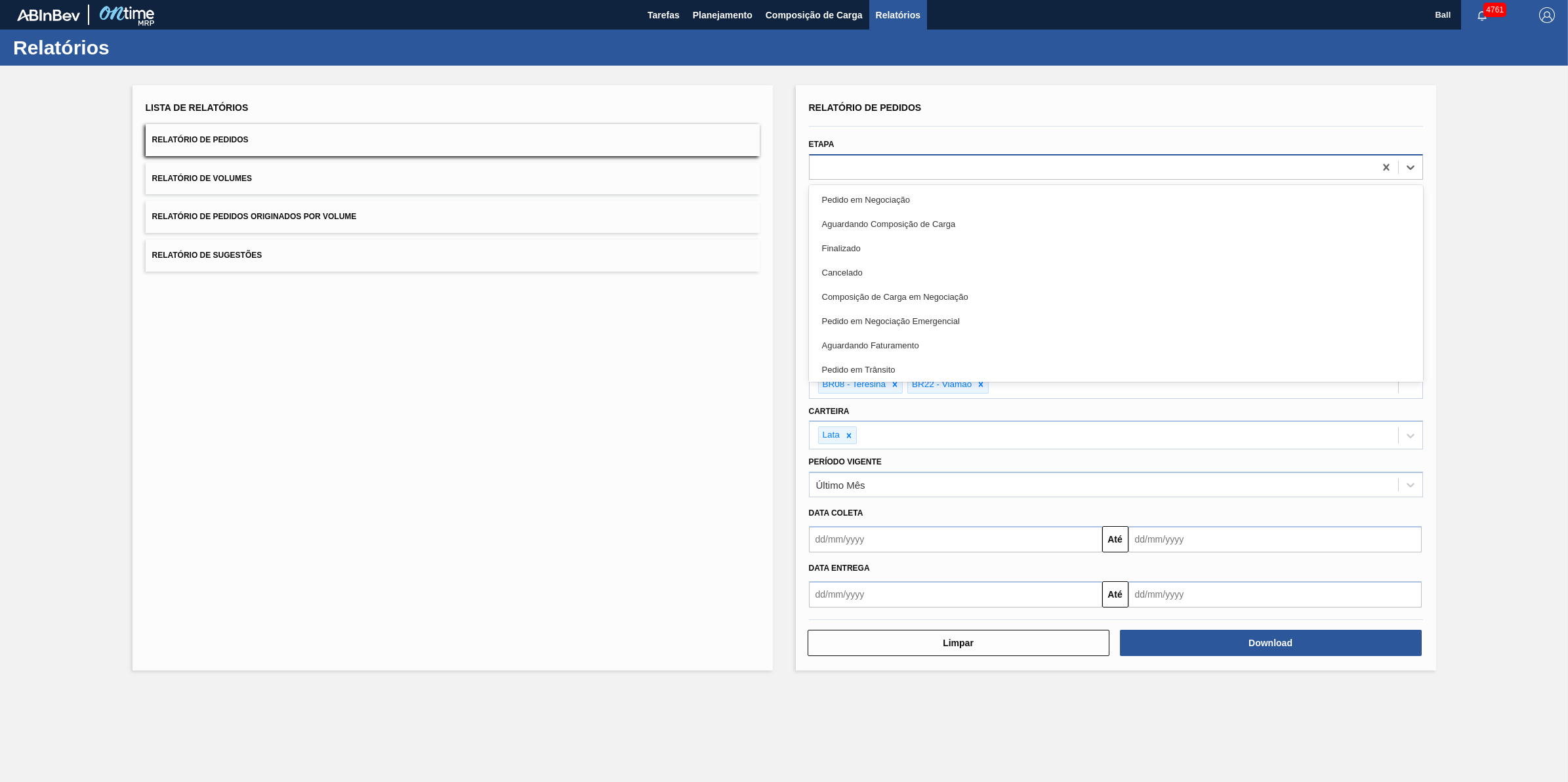
click at [874, 156] on div at bounding box center [1116, 167] width 614 height 26
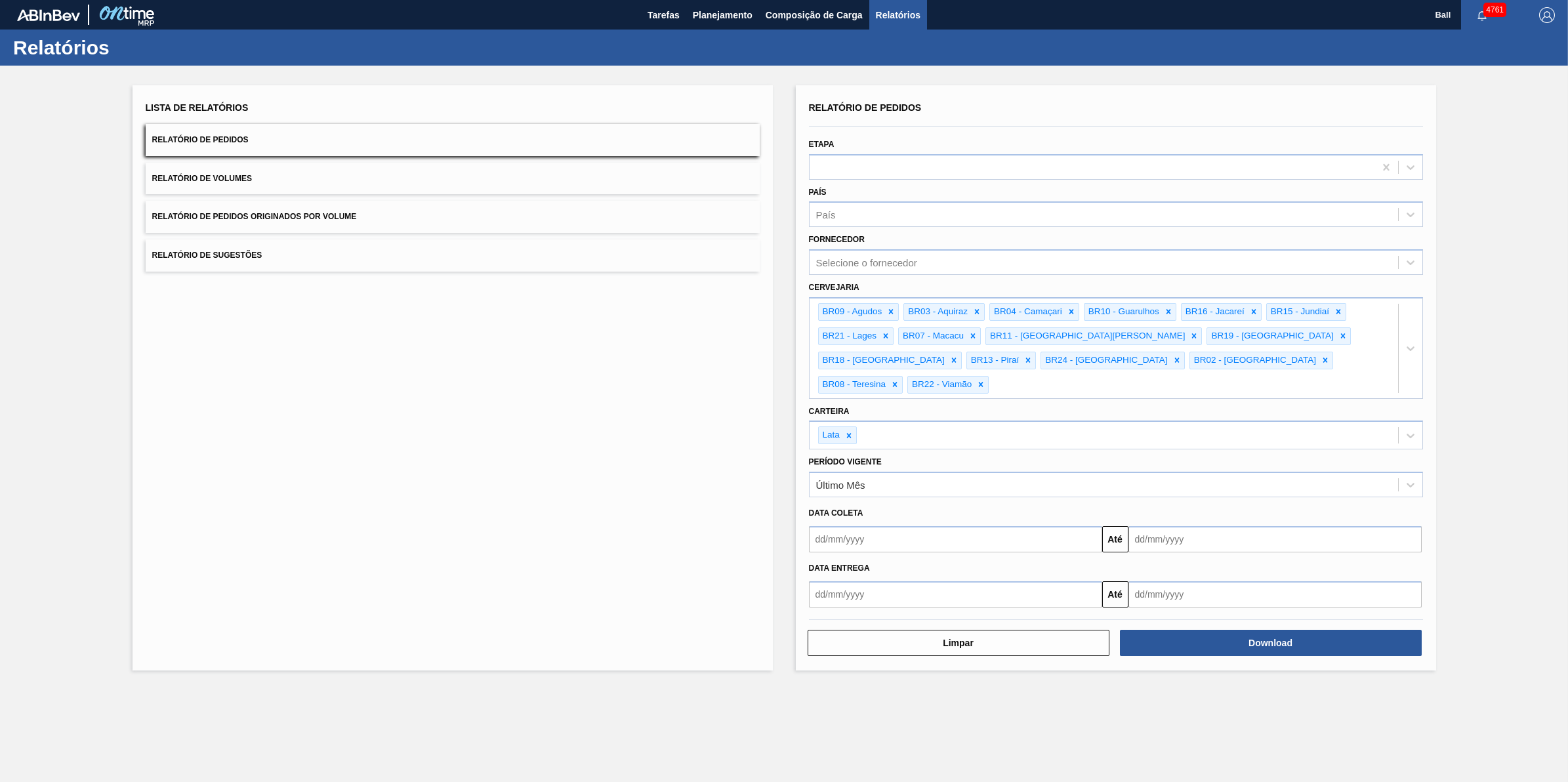
click at [737, 305] on div "Lista de Relatórios Relatório de Pedidos Relatório de Volumes Relatório de Pedi…" at bounding box center [453, 378] width 640 height 585
click at [1330, 630] on button "Download" at bounding box center [1270, 643] width 302 height 26
click at [1473, 505] on div "Lista de Relatórios Relatório de Pedidos Relatório de Volumes Relatório de Pedi…" at bounding box center [784, 376] width 1568 height 621
click at [305, 188] on button "Relatório de Volumes" at bounding box center [453, 179] width 614 height 32
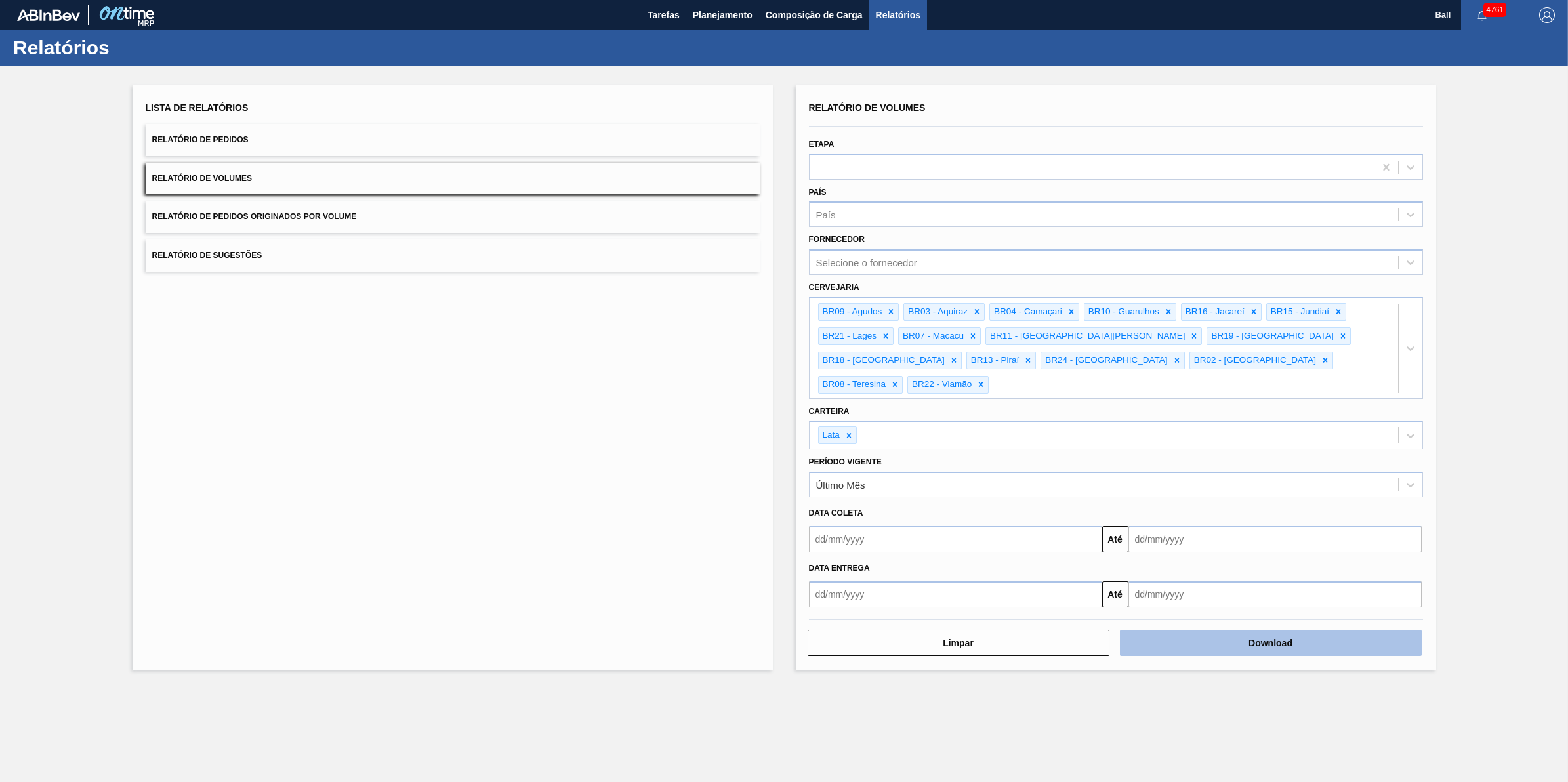
click at [1262, 630] on button "Download" at bounding box center [1270, 643] width 302 height 26
click at [1536, 577] on div "Lista de Relatórios Relatório de Pedidos Relatório de Volumes Relatório de Pedi…" at bounding box center [784, 376] width 1568 height 621
click at [1057, 248] on div "Fornecedor Selecione o fornecedor" at bounding box center [1116, 253] width 614 height 45
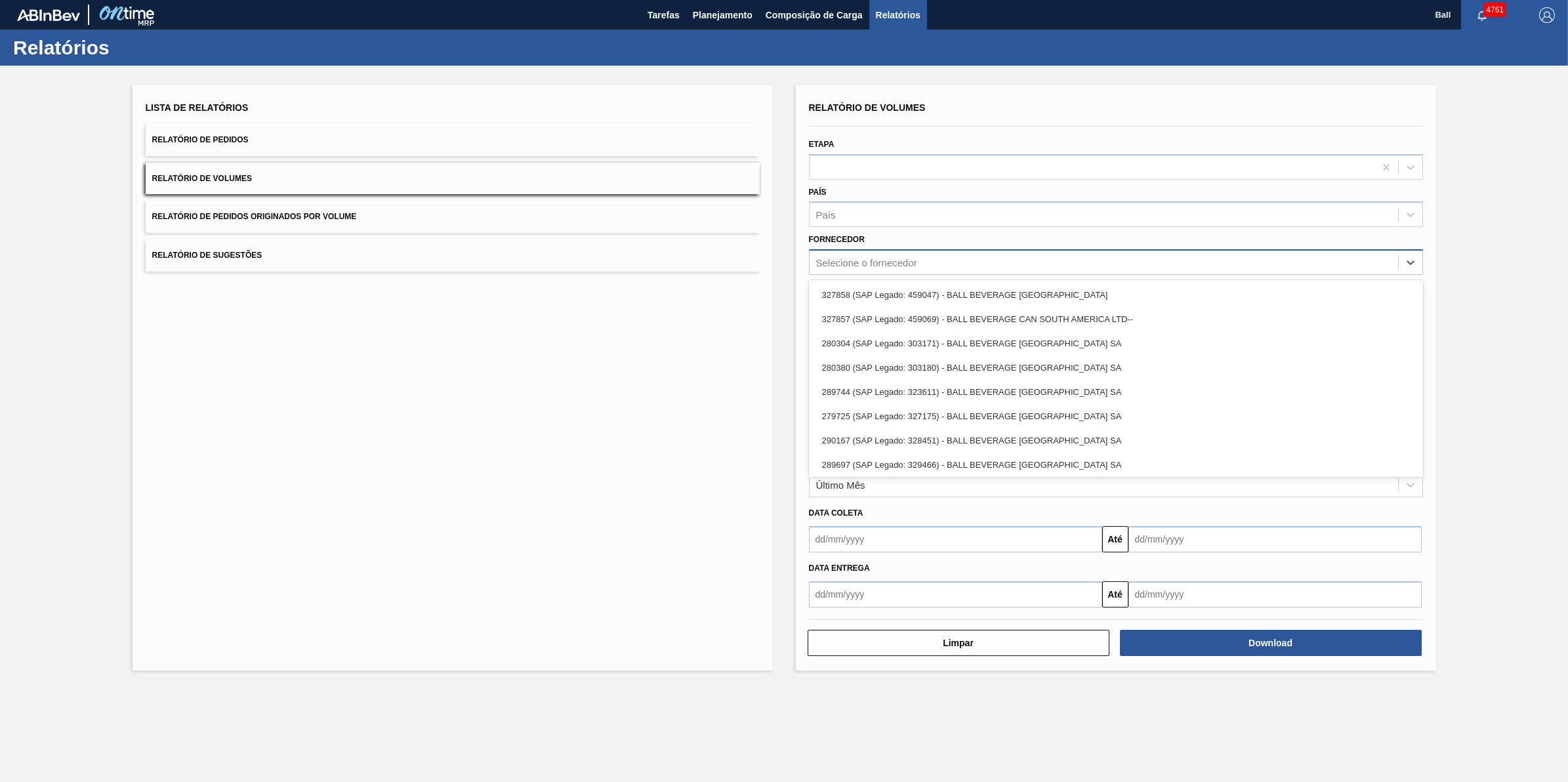
click at [1056, 267] on div "Selecione o fornecedor" at bounding box center [1104, 263] width 589 height 19
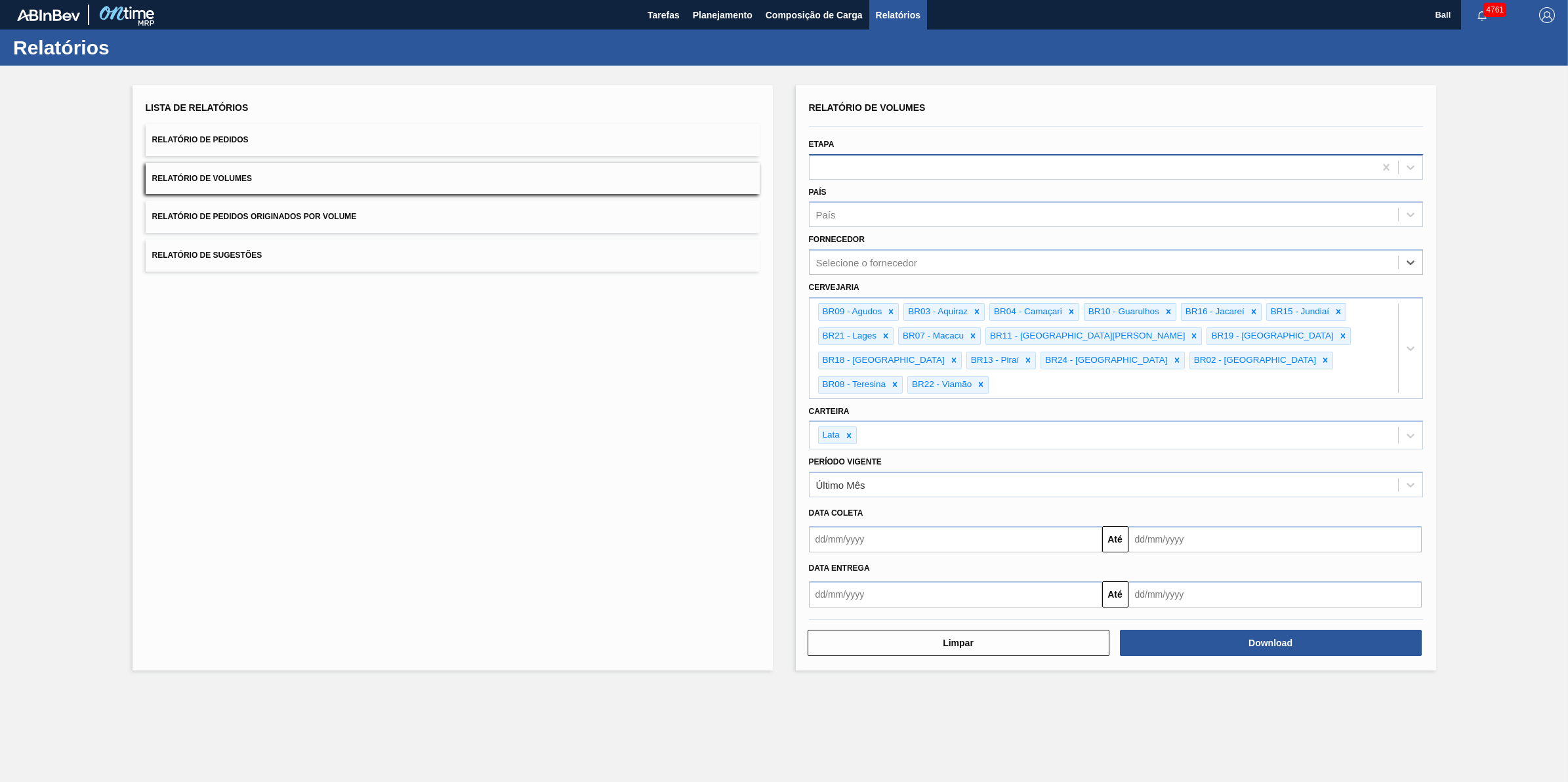
click at [841, 158] on div at bounding box center [1092, 167] width 565 height 19
click at [258, 166] on button "Relatório de Volumes" at bounding box center [453, 179] width 614 height 32
click at [1010, 526] on input "text" at bounding box center [956, 539] width 293 height 26
click at [912, 625] on div "9" at bounding box center [908, 634] width 18 height 18
type input "[DATE]"
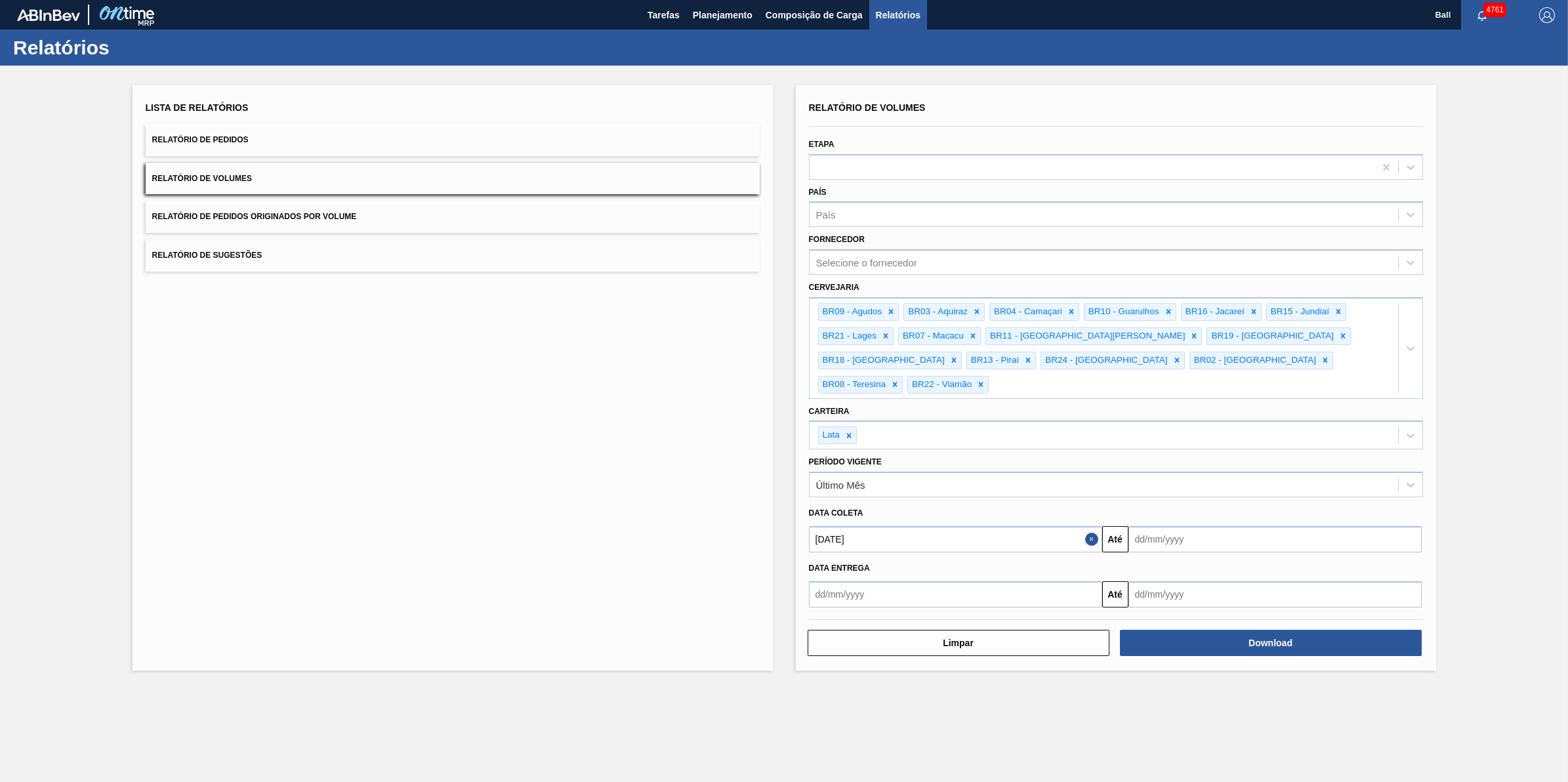
click at [1088, 526] on button "Close" at bounding box center [1094, 539] width 17 height 26
click at [1031, 527] on input "text" at bounding box center [956, 539] width 293 height 26
click at [849, 625] on div "6" at bounding box center [845, 634] width 18 height 18
type input "[DATE]"
click at [1293, 526] on input "text" at bounding box center [1275, 539] width 293 height 26
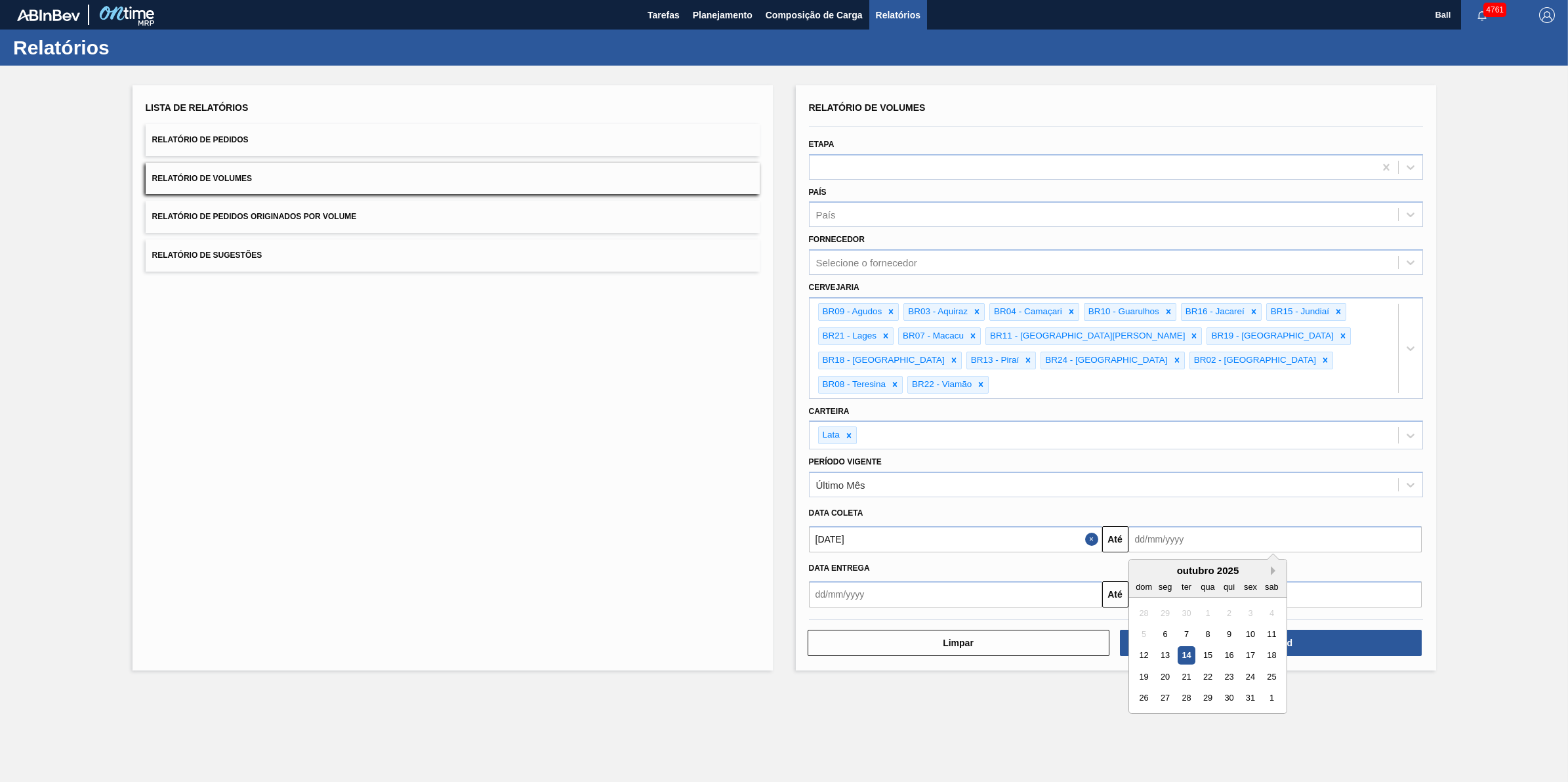
click at [1274, 566] on button "Next Month" at bounding box center [1276, 571] width 9 height 9
click at [1140, 566] on button "Previous Month" at bounding box center [1140, 571] width 9 height 9
click at [1270, 689] on div "1" at bounding box center [1271, 697] width 18 height 18
type input "[DATE]"
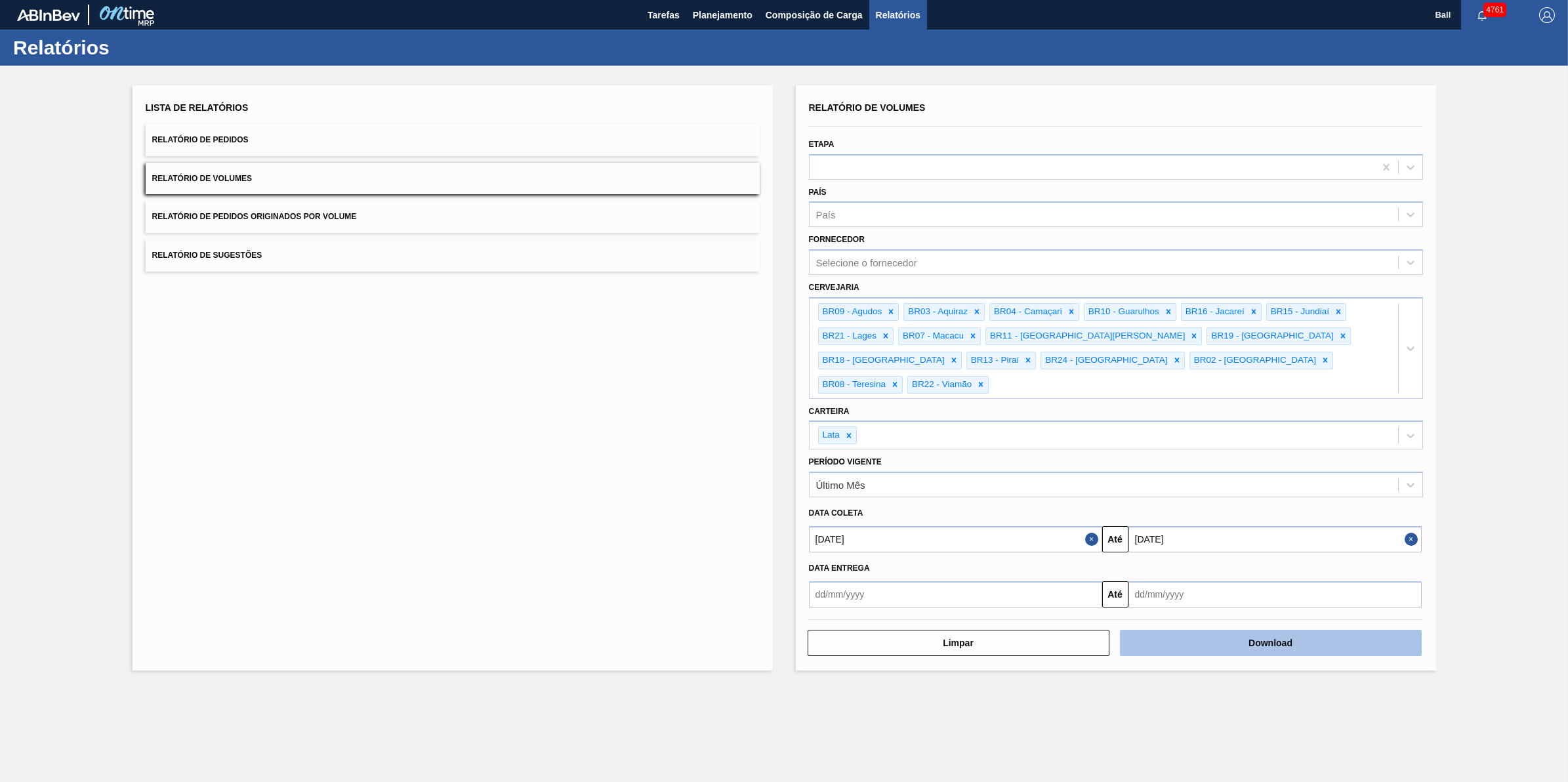
click at [1240, 630] on button "Download" at bounding box center [1270, 643] width 302 height 26
click at [1192, 737] on main "Tarefas Planejamento Composição de Carga Relatórios Ball 4761 Marcar todas como…" at bounding box center [784, 391] width 1568 height 782
click at [336, 142] on button "Relatório de Pedidos" at bounding box center [453, 140] width 614 height 32
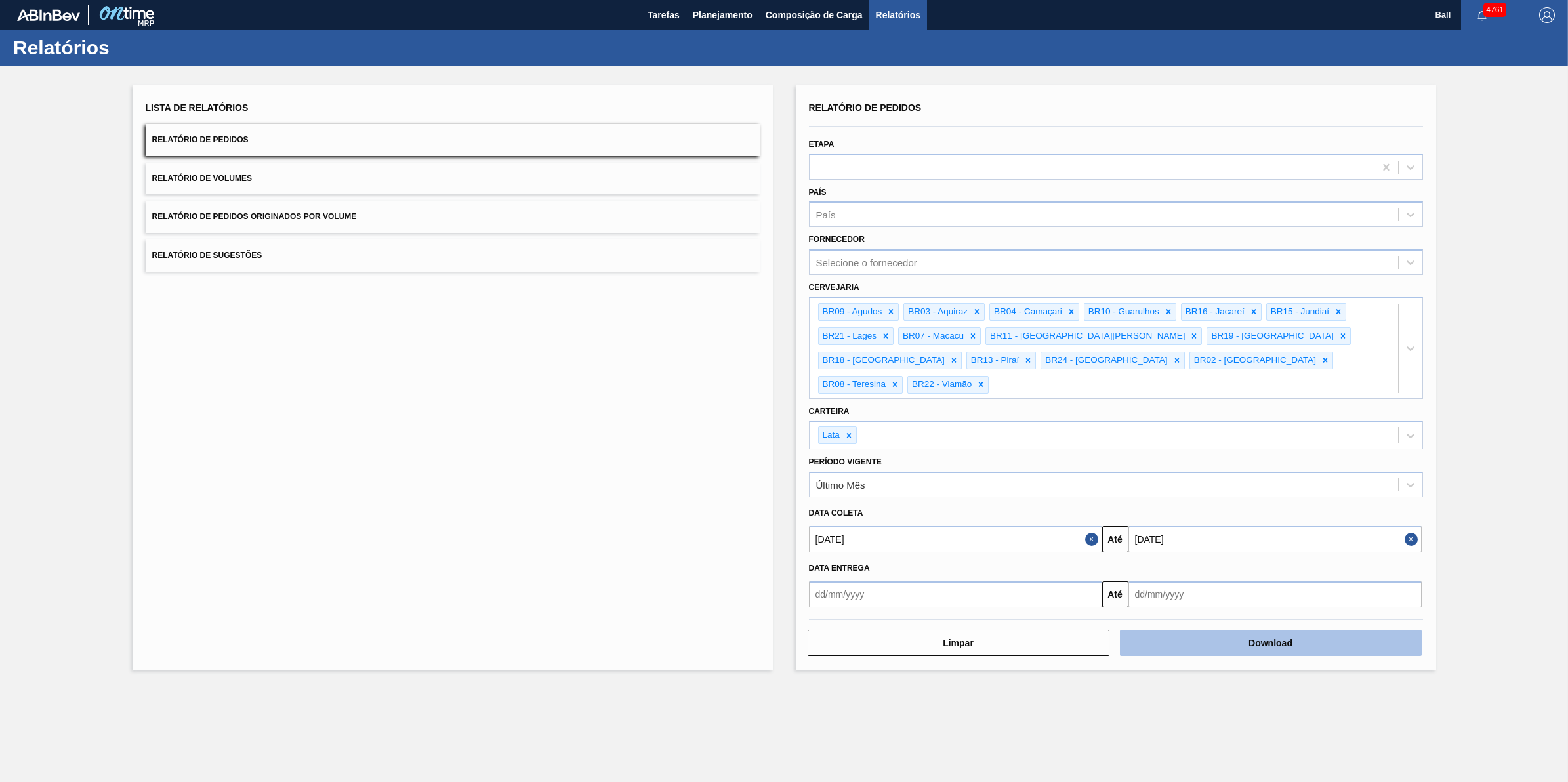
click at [1301, 630] on button "Download" at bounding box center [1270, 643] width 302 height 26
click at [1299, 630] on button "Download" at bounding box center [1270, 643] width 302 height 26
click at [1535, 0] on html "Tarefas Planejamento Composição de Carga Relatórios Ball 4761 Marcar todas como…" at bounding box center [784, 0] width 1568 height 0
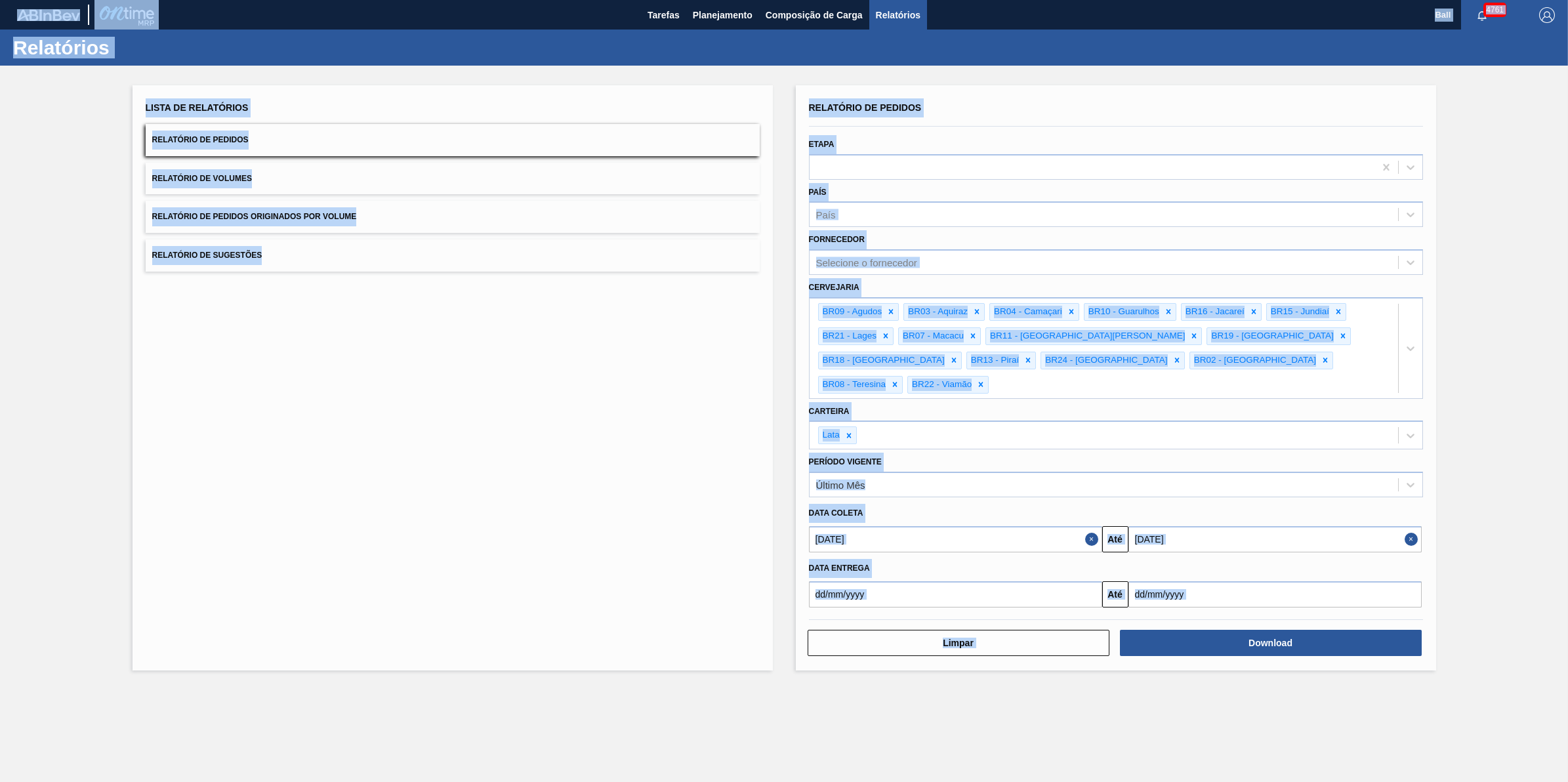
click at [935, 712] on main "Tarefas Planejamento Composição de Carga Relatórios Ball 4761 Marcar todas como…" at bounding box center [784, 391] width 1568 height 782
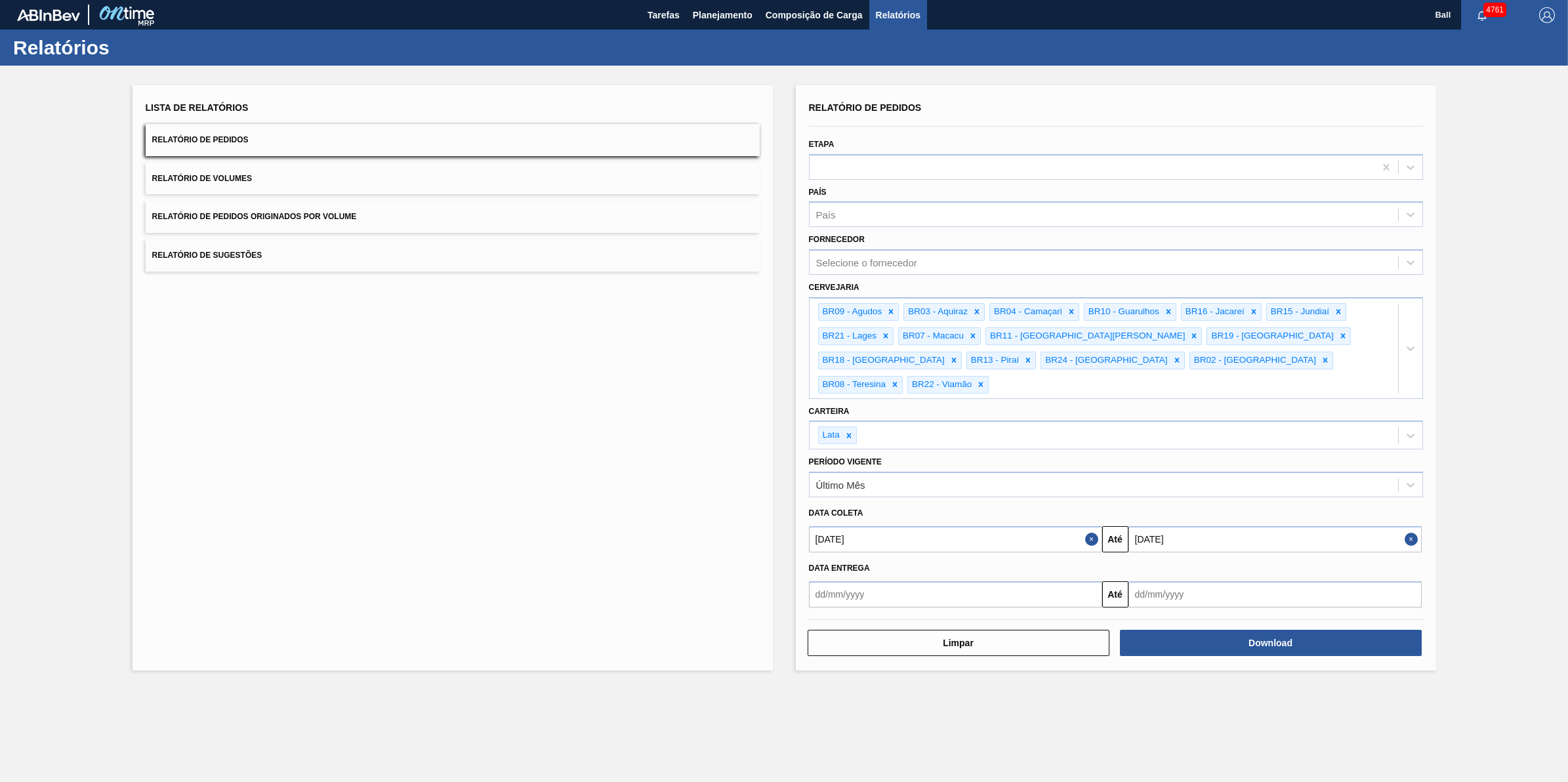
click at [415, 185] on button "Relatório de Volumes" at bounding box center [453, 179] width 614 height 32
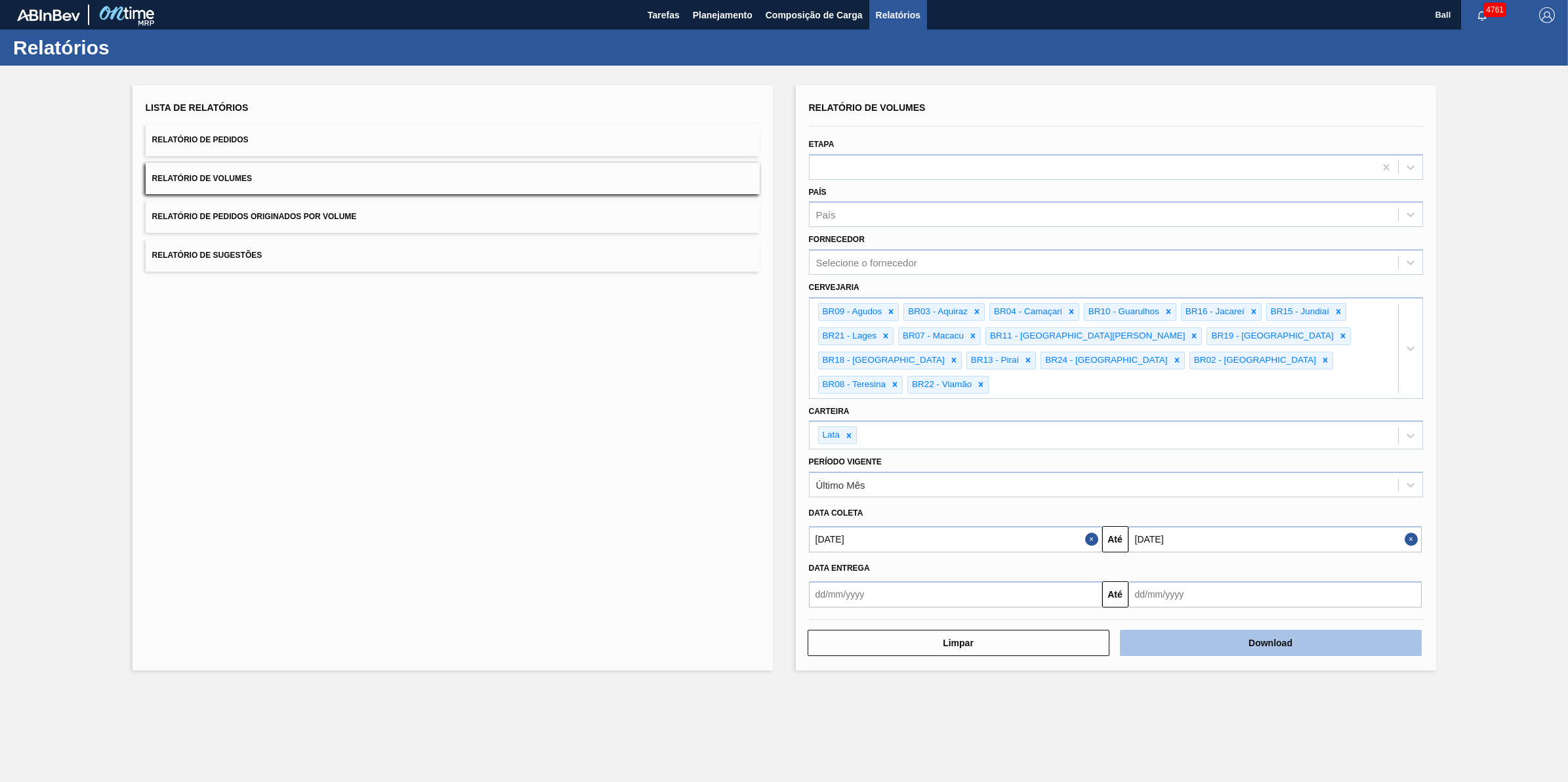
click at [1199, 630] on button "Download" at bounding box center [1270, 643] width 302 height 26
click at [899, 720] on main "Tarefas Planejamento Composição de Carga Relatórios Ball 4761 Marcar todas como…" at bounding box center [784, 391] width 1568 height 782
click at [1046, 707] on main "Tarefas Planejamento Composição de Carga Relatórios Ball 4761 Marcar todas como…" at bounding box center [784, 391] width 1568 height 782
